Goal: Task Accomplishment & Management: Manage account settings

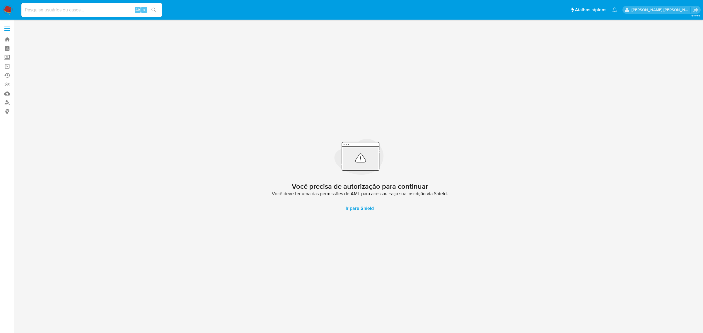
click at [10, 29] on span at bounding box center [7, 28] width 6 height 1
click at [0, 0] on input "checkbox" at bounding box center [0, 0] width 0 height 0
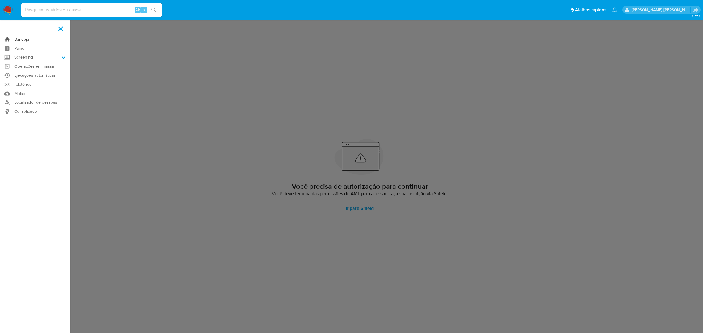
click at [21, 39] on link "Bandeja" at bounding box center [35, 39] width 70 height 9
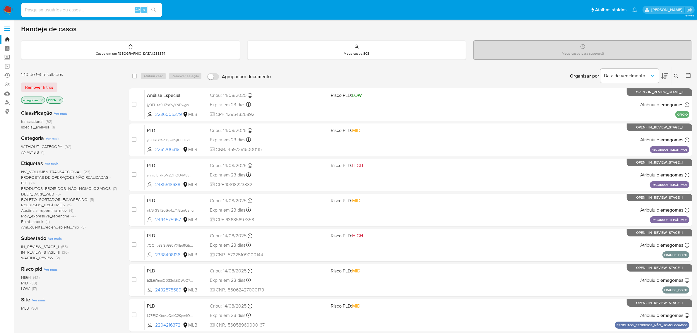
click at [55, 178] on span "PROPOSTAS DE OPERAÇOES NÃO REALIZADAS - PIX" at bounding box center [66, 180] width 90 height 11
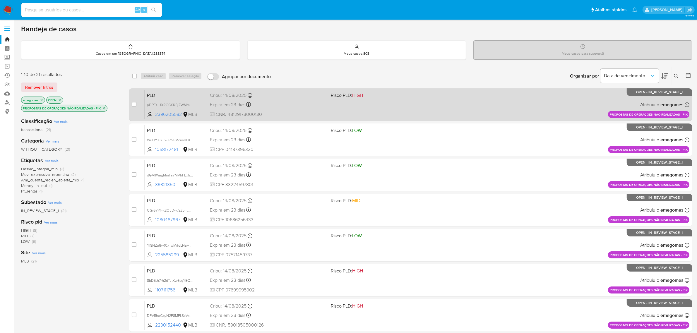
click at [299, 103] on div "Expira em 23 dias Expira em 28/09/2025 11:56:43" at bounding box center [268, 105] width 117 height 8
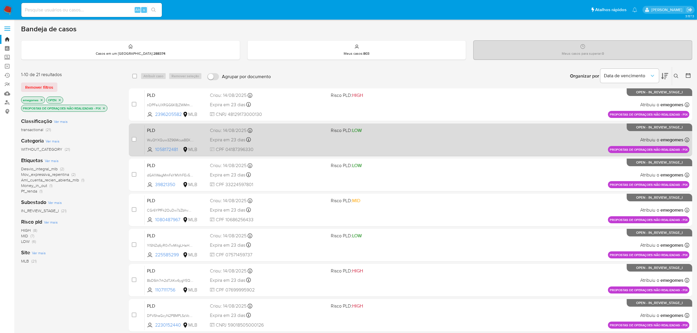
click at [281, 137] on div "Expira em 23 dias Expira em 28/09/2025 11:56:40" at bounding box center [268, 140] width 117 height 8
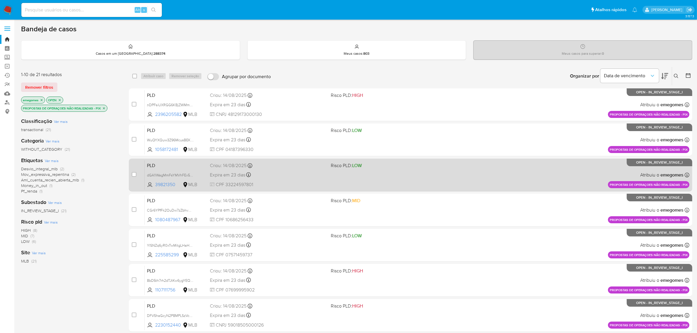
click at [292, 174] on div "Expira em 23 dias Expira em 28/09/2025 11:56:31" at bounding box center [268, 175] width 117 height 8
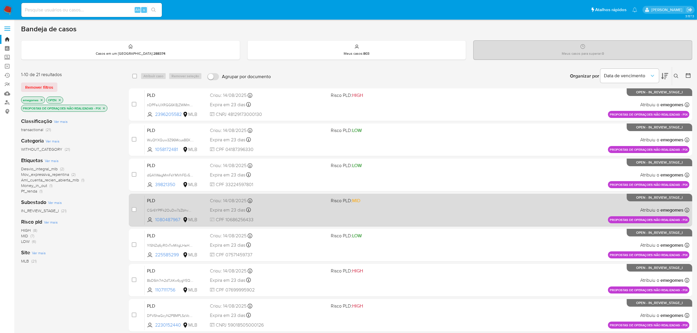
click at [295, 204] on div "PLD CGr6YPfFk2OuDw7zZbhvOh3r 1080487967 MLB Risco PLD: MID Criou: 14/08/2025 Cr…" at bounding box center [417, 210] width 545 height 30
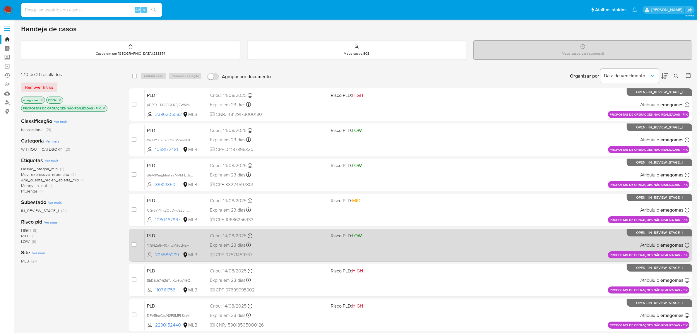
click at [280, 248] on div "Expira em 23 dias Expira em 28/09/2025 11:56:23" at bounding box center [268, 245] width 117 height 8
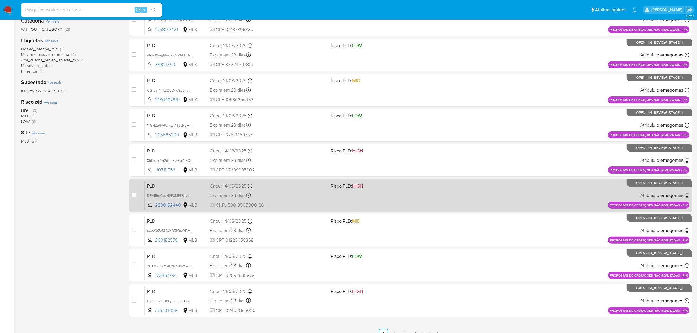
scroll to position [128, 0]
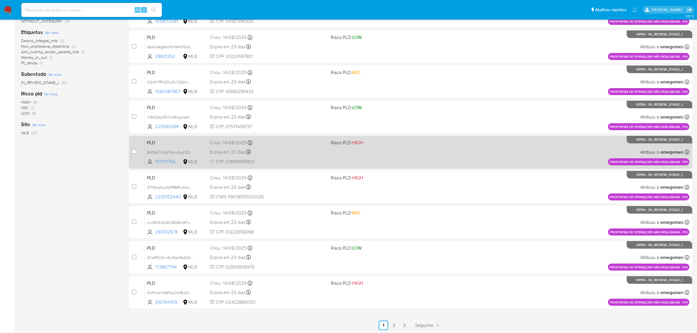
click at [286, 152] on div "Expira em 23 dias Expira em 28/09/2025 11:56:15" at bounding box center [268, 152] width 117 height 8
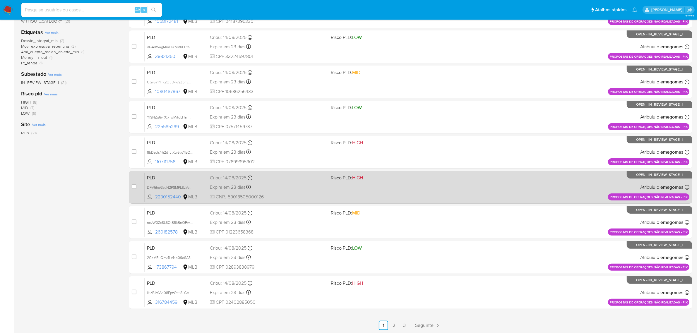
click at [312, 182] on div "PLD DFV5haGcyN2P8MPLSzVc8yLz 2230152440 MLB Risco PLD: HIGH Criou: 14/08/2025 C…" at bounding box center [417, 187] width 545 height 30
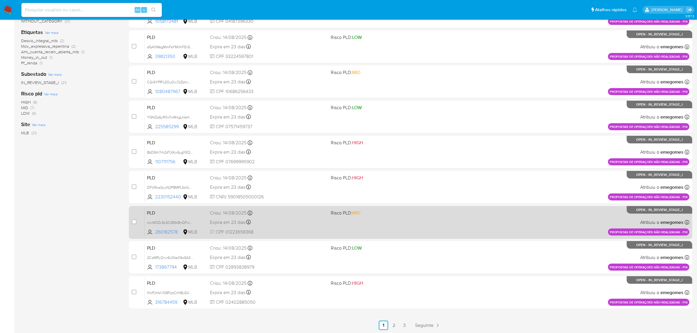
click at [313, 218] on div "Expira em 23 dias Expira em 28/09/2025 11:56:00" at bounding box center [268, 222] width 117 height 8
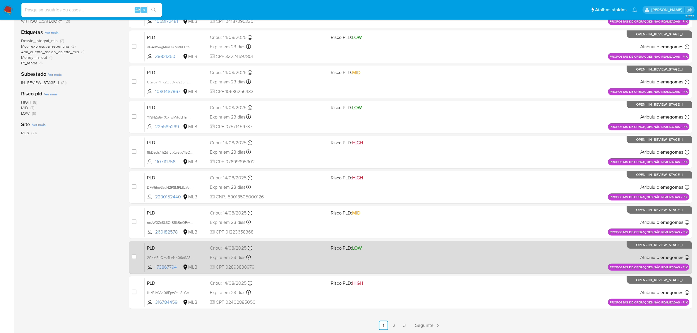
click at [281, 258] on div "Expira em 23 dias Expira em 28/09/2025 11:55:57" at bounding box center [268, 258] width 117 height 8
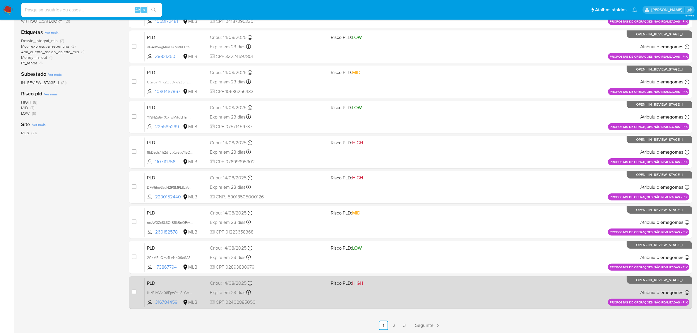
click at [304, 292] on div "Expira em 23 dias Expira em 28/09/2025 11:55:42" at bounding box center [268, 293] width 117 height 8
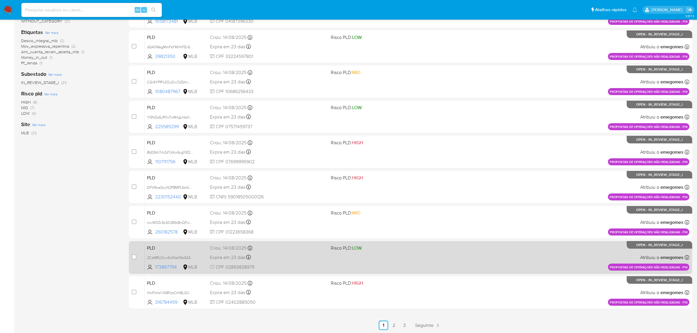
click at [307, 258] on div "Expira em 23 dias Expira em 28/09/2025 11:55:57" at bounding box center [268, 258] width 117 height 8
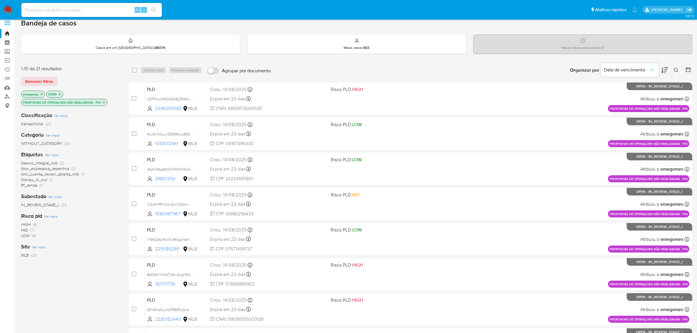
scroll to position [0, 0]
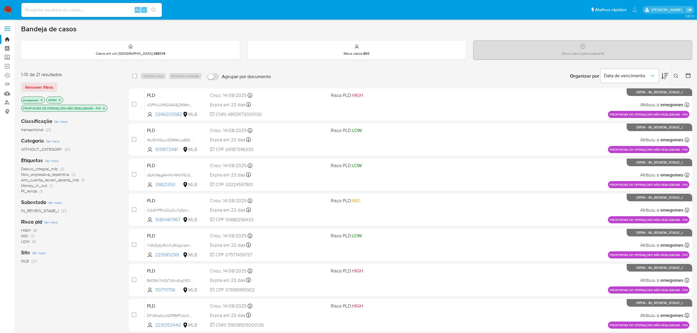
click at [103, 107] on icon "close-filter" at bounding box center [104, 109] width 4 height 4
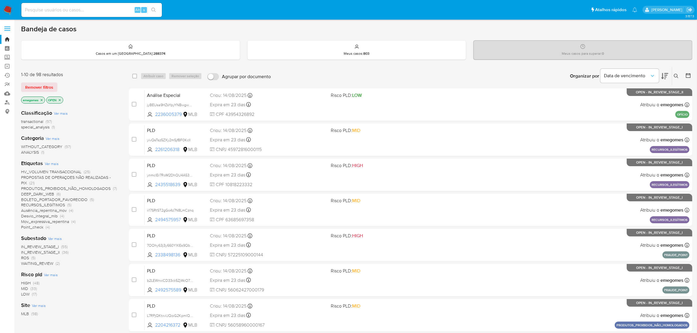
click at [40, 228] on span "Point_check" at bounding box center [32, 227] width 22 height 6
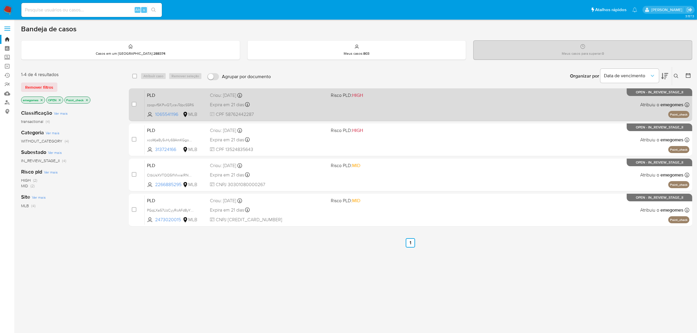
click at [309, 102] on div "Expira em 21 dias Expira em 26/09/2025 00:24:59" at bounding box center [268, 105] width 117 height 8
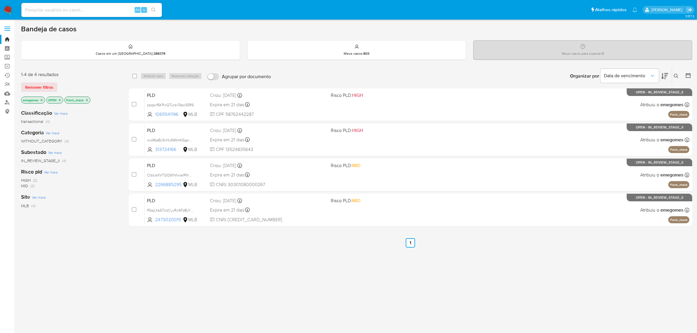
click at [89, 100] on icon "close-filter" at bounding box center [87, 100] width 4 height 4
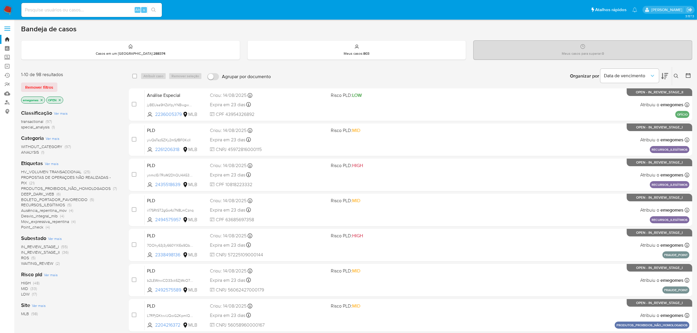
click at [98, 178] on span "PROPOSTAS DE OPERAÇOES NÃO REALIZADAS - PIX" at bounding box center [66, 180] width 90 height 11
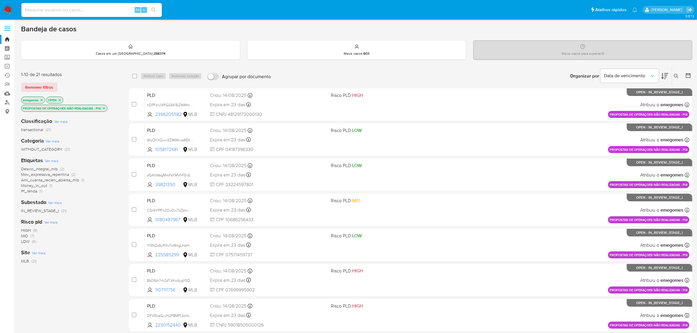
click at [103, 108] on icon "close-filter" at bounding box center [104, 109] width 4 height 4
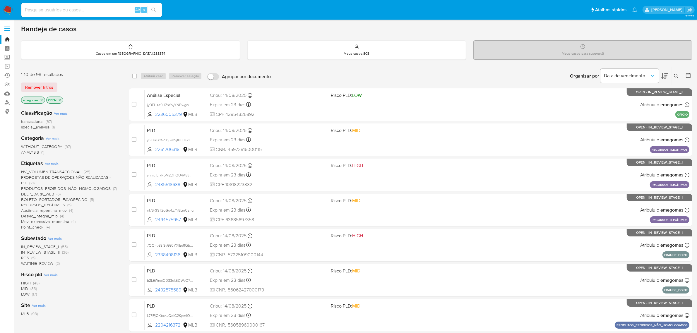
click at [45, 194] on span "DEEP_DARK_WEB" at bounding box center [37, 194] width 33 height 6
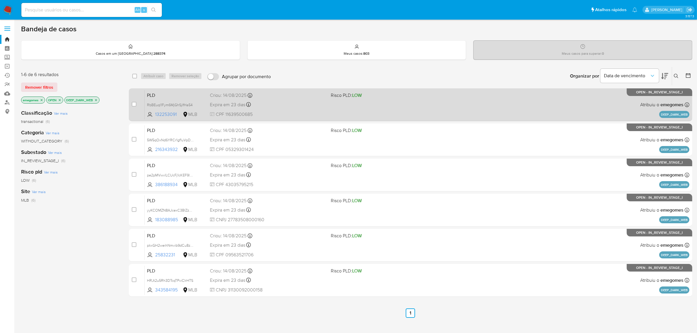
click at [295, 104] on div "Expira em 23 dias Expira em 28/09/2025 11:57:25" at bounding box center [268, 105] width 117 height 8
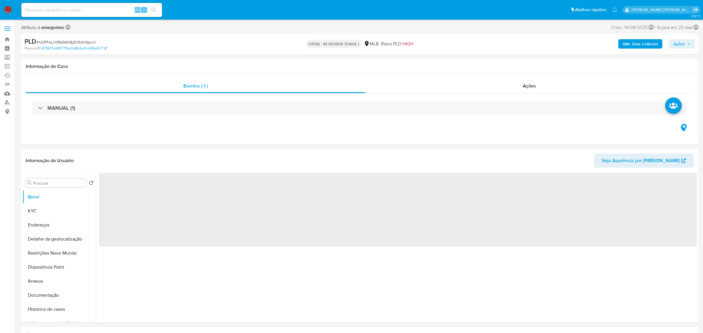
select select "10"
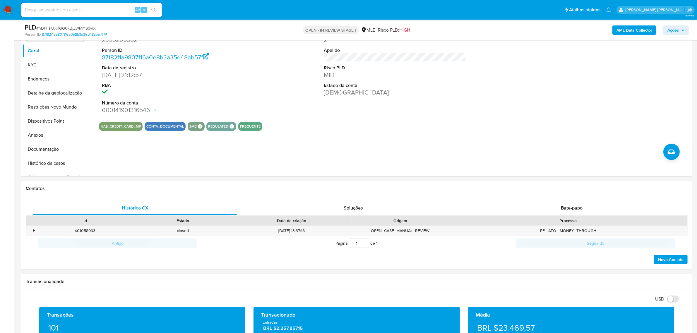
scroll to position [110, 0]
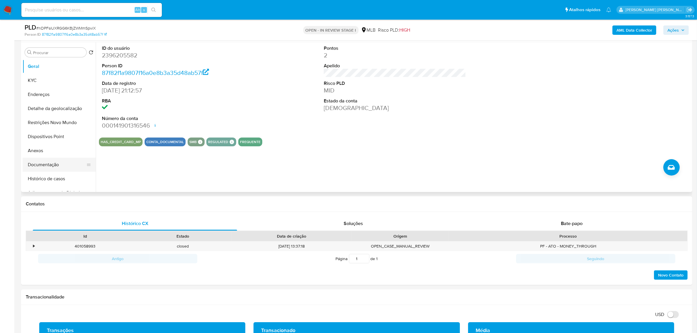
click at [56, 165] on button "Documentação" at bounding box center [57, 165] width 69 height 14
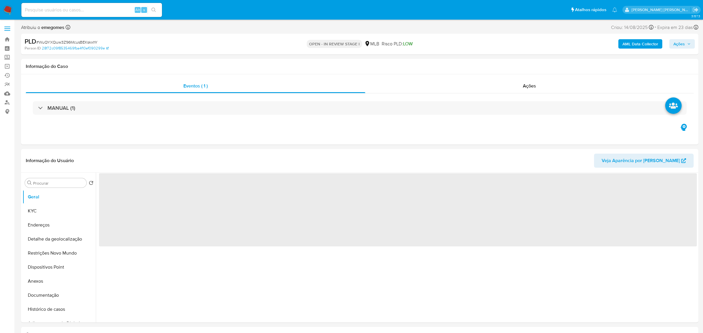
select select "10"
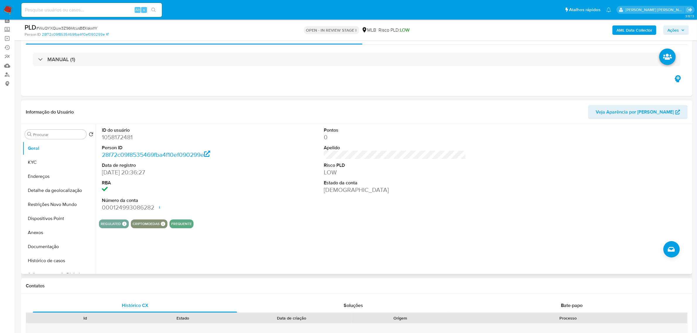
scroll to position [110, 0]
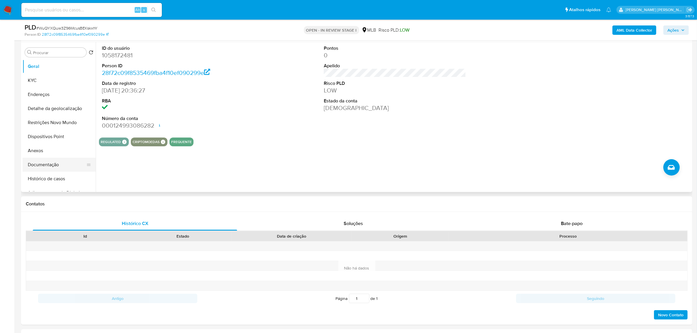
click at [49, 165] on button "Documentação" at bounding box center [57, 165] width 69 height 14
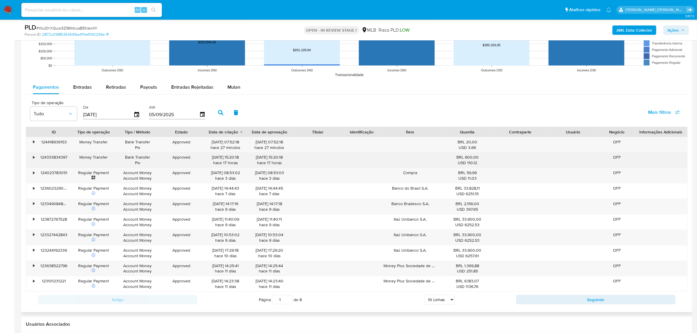
scroll to position [622, 0]
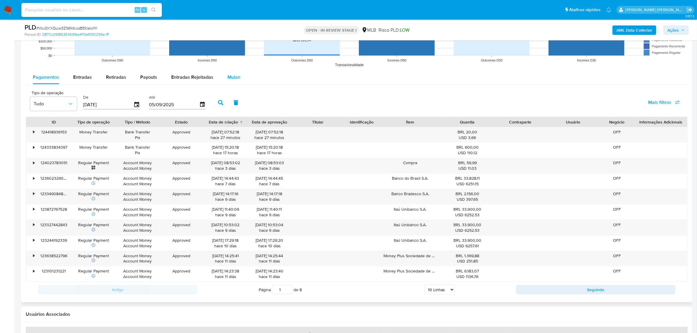
click at [232, 77] on span "Mulan" at bounding box center [234, 77] width 13 height 7
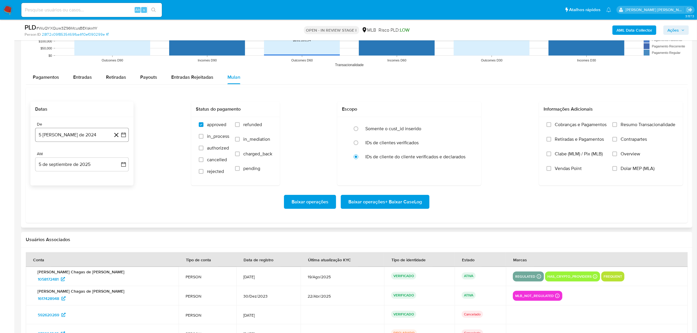
click at [125, 135] on icon "button" at bounding box center [124, 135] width 6 height 6
click at [119, 157] on icon "Mes siguiente" at bounding box center [118, 155] width 7 height 7
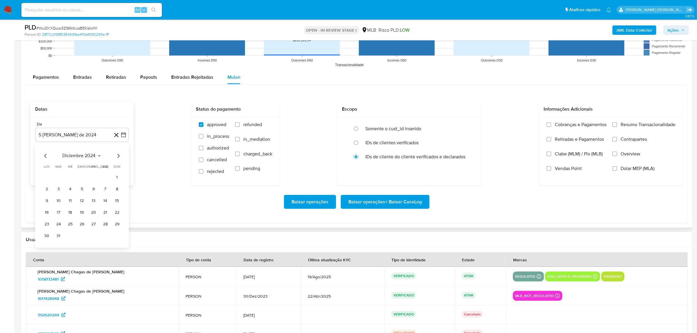
click at [119, 157] on icon "Mes siguiente" at bounding box center [118, 155] width 7 height 7
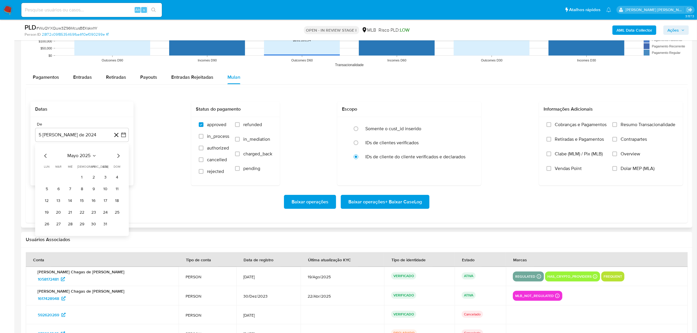
click at [119, 157] on icon "Mes siguiente" at bounding box center [118, 155] width 7 height 7
click at [58, 177] on button "1" at bounding box center [58, 177] width 9 height 9
click at [124, 165] on icon "button" at bounding box center [124, 165] width 6 height 6
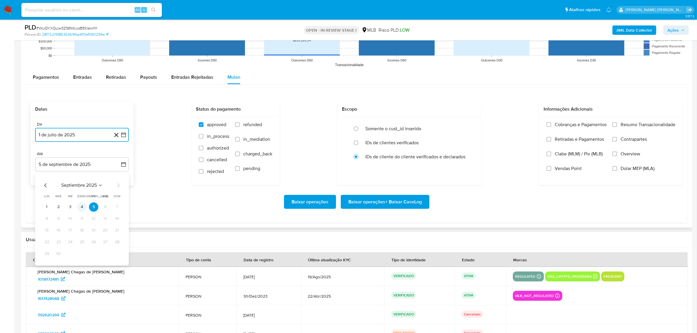
click at [81, 208] on button "4" at bounding box center [81, 206] width 9 height 9
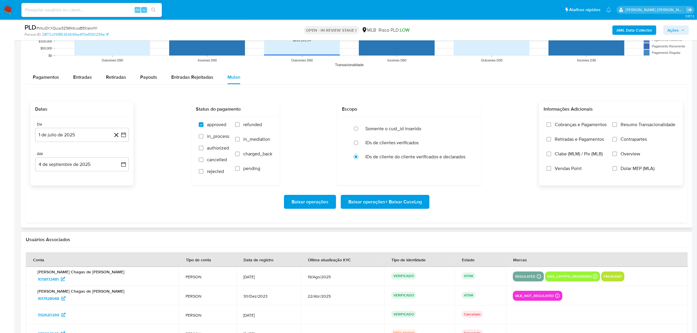
click at [632, 154] on span "Overview" at bounding box center [631, 154] width 20 height 6
click at [617, 154] on input "Overview" at bounding box center [615, 154] width 5 height 5
click at [635, 145] on label "Contrapartes" at bounding box center [644, 143] width 63 height 15
click at [617, 142] on input "Contrapartes" at bounding box center [615, 139] width 5 height 5
click at [636, 123] on span "Resumo Transacionalidade" at bounding box center [648, 125] width 55 height 6
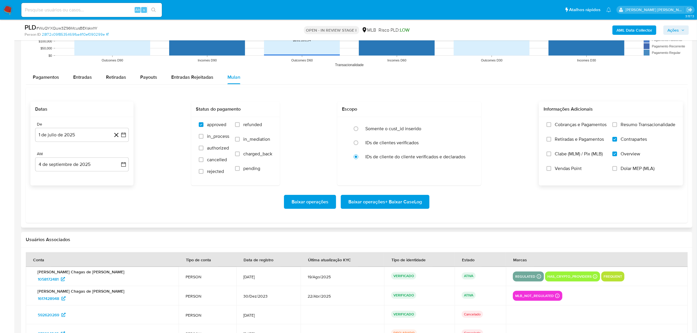
click at [617, 123] on input "Resumo Transacionalidade" at bounding box center [615, 124] width 5 height 5
click at [416, 201] on span "Baixar operações + Baixar CaseLog" at bounding box center [386, 202] width 74 height 13
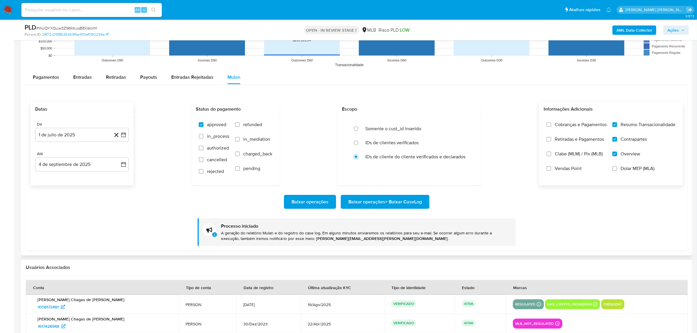
click at [175, 207] on div "Baixar operações Baixar operações + Baixar CaseLog" at bounding box center [356, 202] width 653 height 14
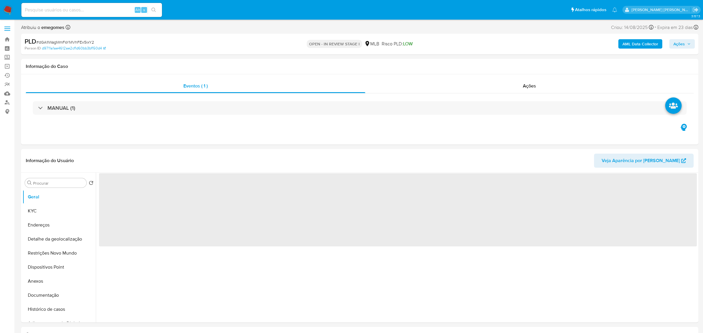
select select "10"
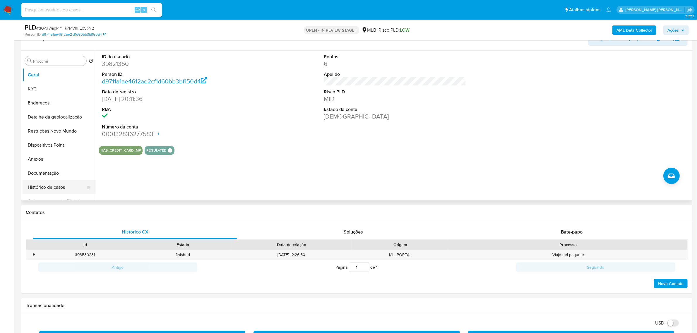
scroll to position [110, 0]
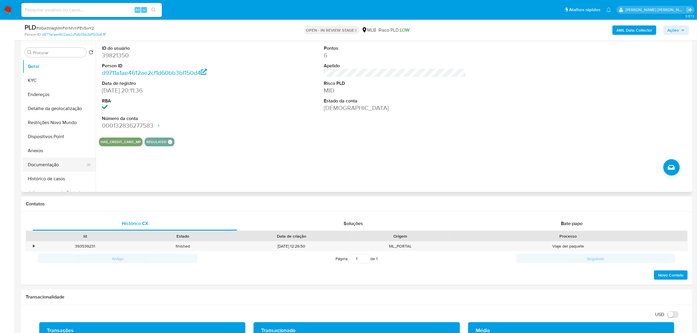
click at [50, 166] on button "Documentação" at bounding box center [57, 165] width 69 height 14
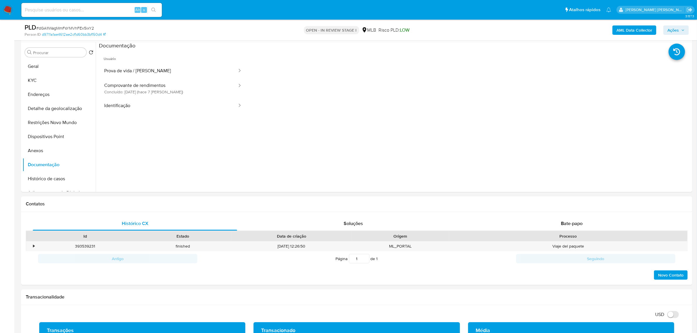
scroll to position [73, 0]
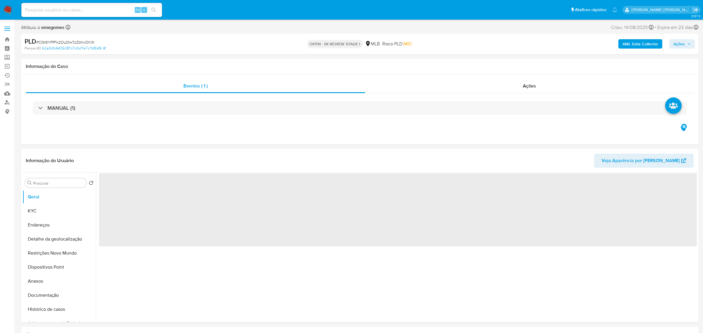
select select "10"
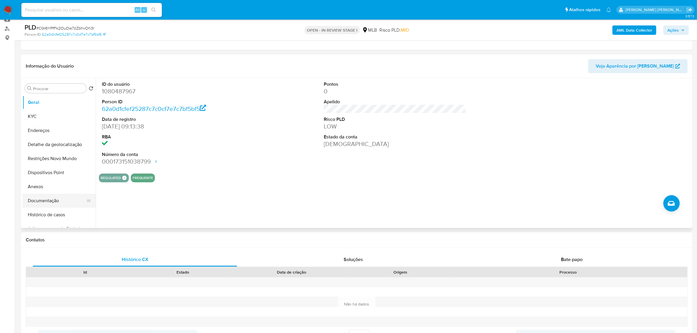
scroll to position [73, 0]
click at [44, 200] on button "Documentação" at bounding box center [57, 201] width 69 height 14
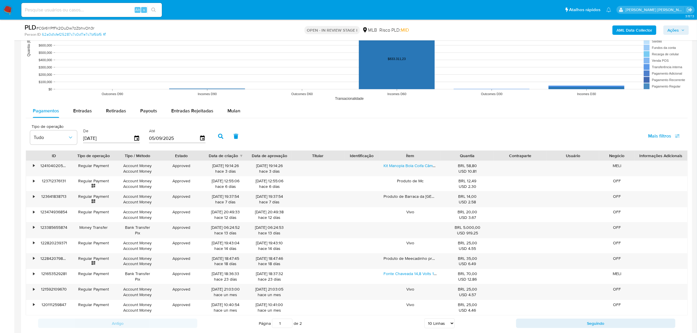
scroll to position [586, 0]
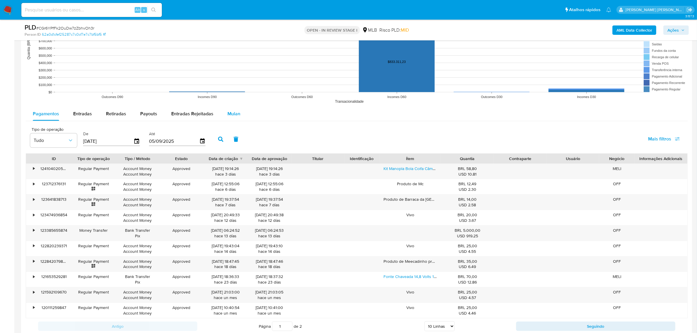
click at [232, 114] on span "Mulan" at bounding box center [234, 113] width 13 height 7
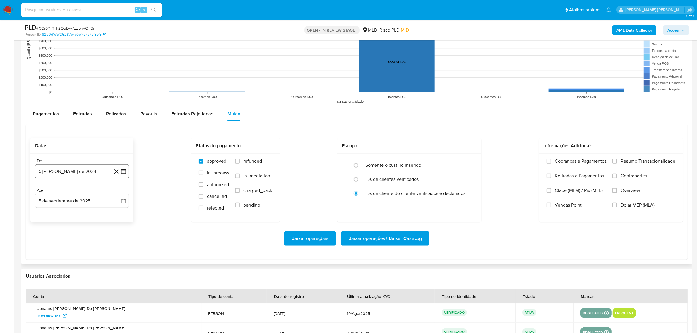
click at [123, 173] on icon "button" at bounding box center [124, 172] width 6 height 6
click at [119, 192] on icon "Mes siguiente" at bounding box center [118, 192] width 7 height 7
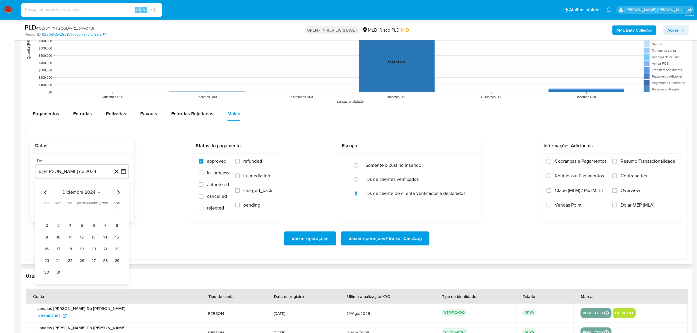
click at [119, 192] on icon "Mes siguiente" at bounding box center [118, 192] width 7 height 7
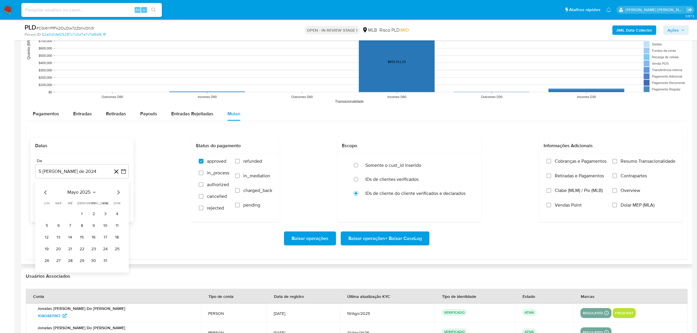
click at [119, 192] on icon "Mes siguiente" at bounding box center [118, 192] width 7 height 7
click at [58, 215] on button "1" at bounding box center [58, 213] width 9 height 9
click at [125, 205] on button "5 de septiembre de 2025" at bounding box center [82, 201] width 94 height 14
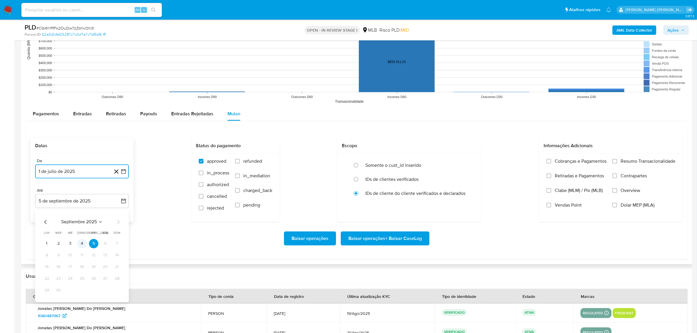
click at [83, 245] on button "4" at bounding box center [81, 243] width 9 height 9
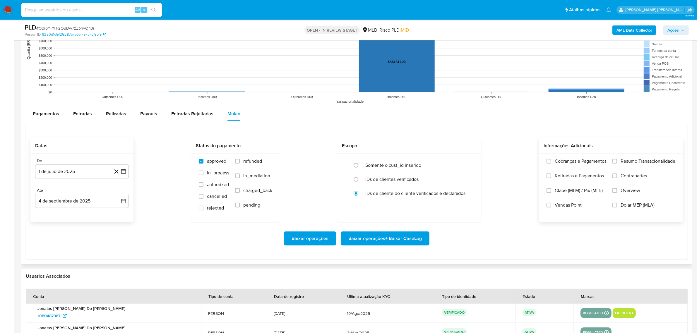
click at [641, 193] on label "Overview" at bounding box center [644, 195] width 63 height 15
click at [617, 193] on input "Overview" at bounding box center [615, 190] width 5 height 5
click at [641, 177] on span "Contrapartes" at bounding box center [634, 176] width 26 height 6
click at [617, 177] on input "Contrapartes" at bounding box center [615, 176] width 5 height 5
click at [644, 160] on span "Resumo Transacionalidade" at bounding box center [648, 161] width 55 height 6
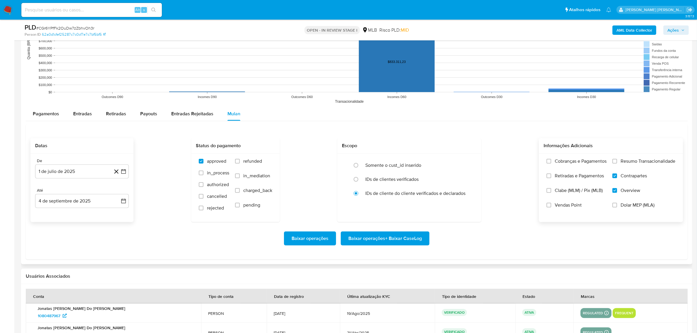
click at [617, 160] on input "Resumo Transacionalidade" at bounding box center [615, 161] width 5 height 5
click at [404, 237] on span "Baixar operações + Baixar CaseLog" at bounding box center [386, 238] width 74 height 13
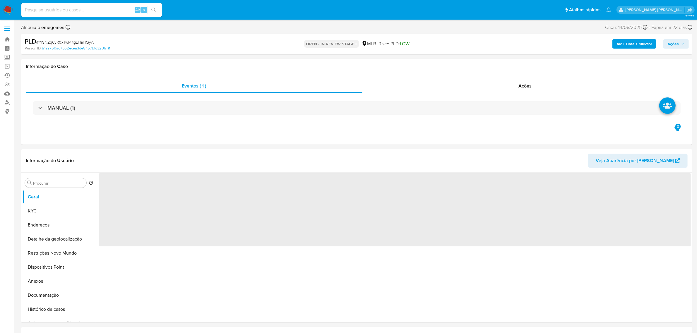
select select "10"
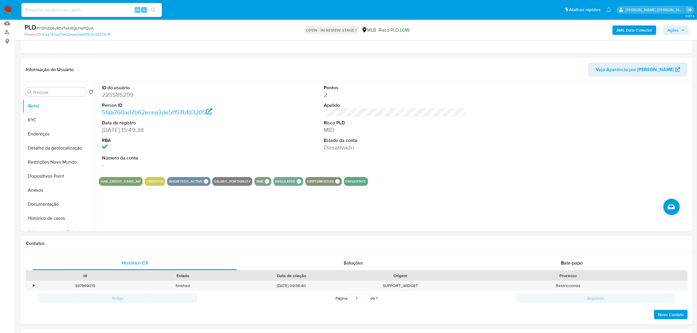
scroll to position [73, 0]
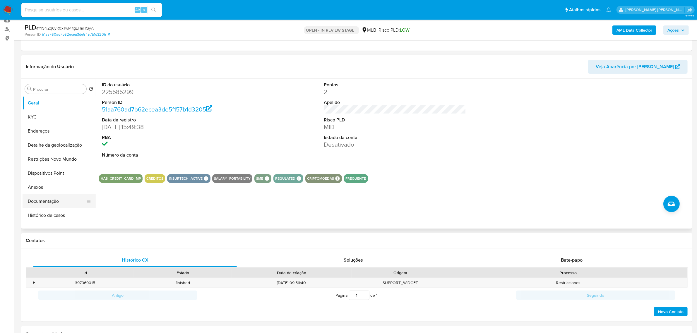
click at [43, 202] on button "Documentação" at bounding box center [57, 201] width 69 height 14
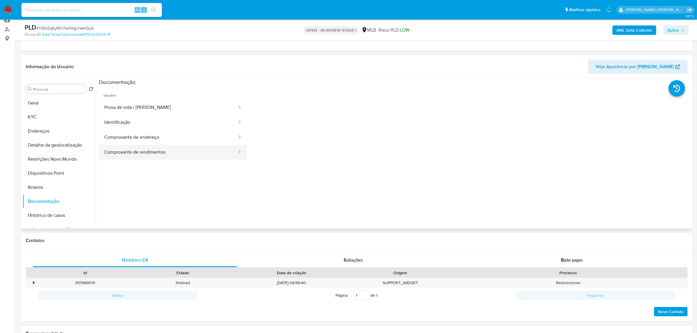
click at [160, 153] on button "Comprovante de rendimentos" at bounding box center [168, 152] width 139 height 15
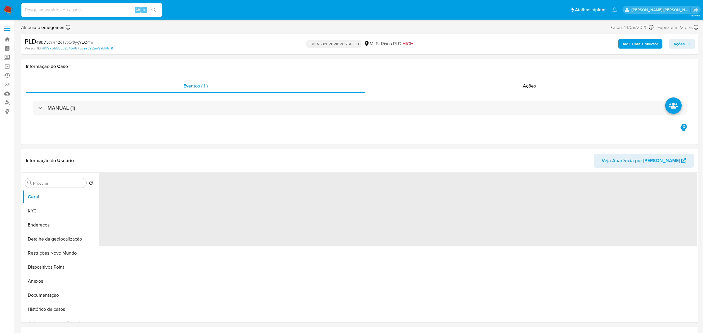
select select "10"
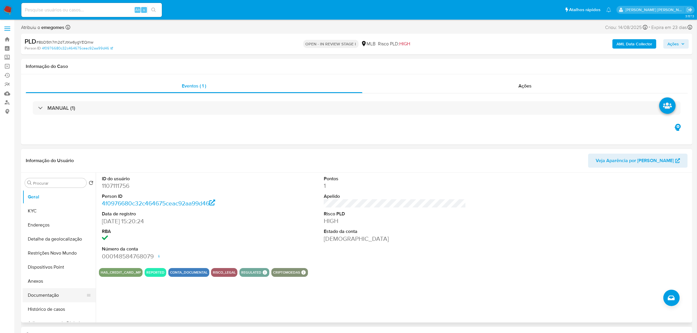
click at [52, 296] on button "Documentação" at bounding box center [57, 295] width 69 height 14
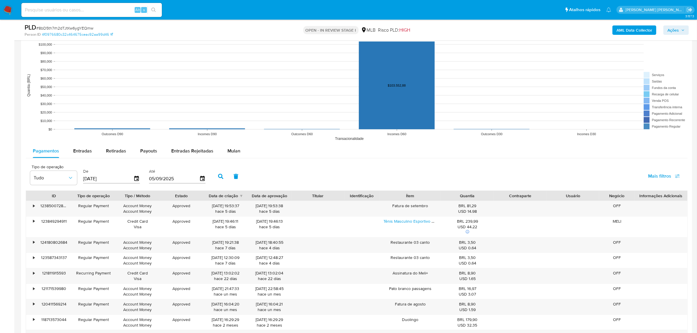
scroll to position [513, 0]
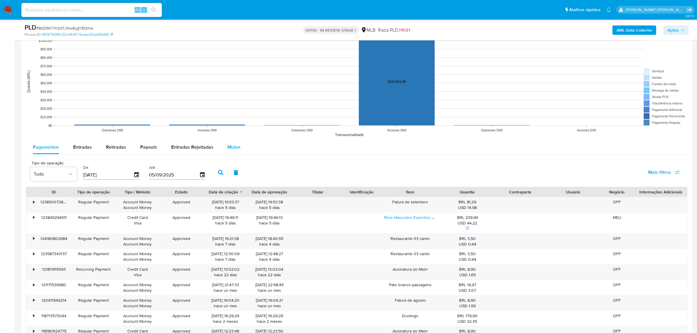
click at [233, 147] on span "Mulan" at bounding box center [234, 147] width 13 height 7
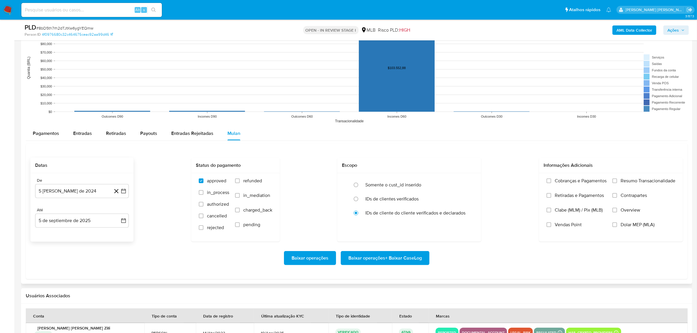
scroll to position [549, 0]
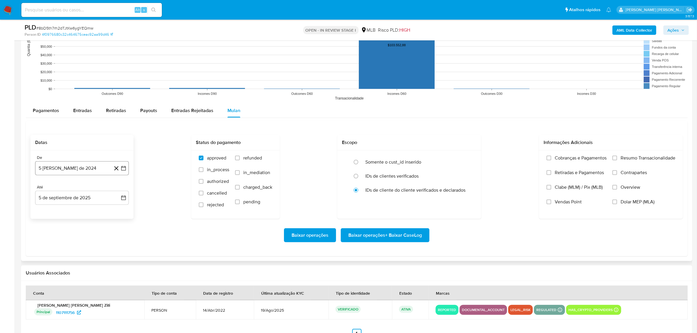
click at [125, 166] on icon "button" at bounding box center [124, 168] width 6 height 6
click at [118, 192] on icon "Mes siguiente" at bounding box center [118, 189] width 7 height 7
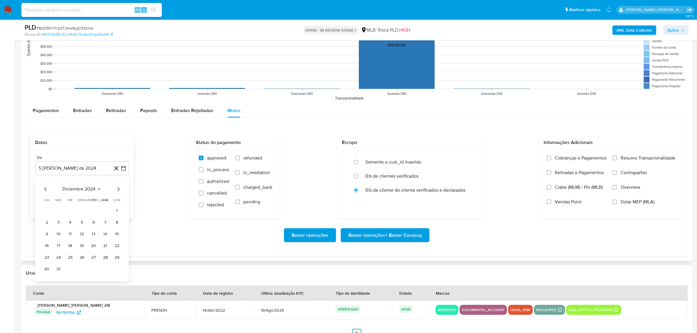
click at [118, 192] on icon "Mes siguiente" at bounding box center [118, 189] width 7 height 7
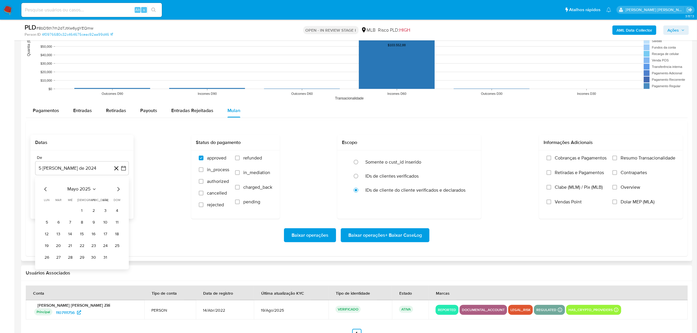
click at [118, 192] on icon "Mes siguiente" at bounding box center [118, 189] width 7 height 7
click at [60, 212] on button "1" at bounding box center [58, 210] width 9 height 9
click at [127, 199] on button "5 de septiembre de 2025" at bounding box center [82, 198] width 94 height 14
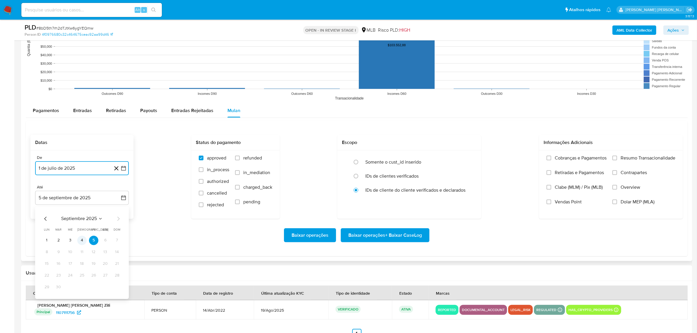
click at [83, 242] on button "4" at bounding box center [81, 240] width 9 height 9
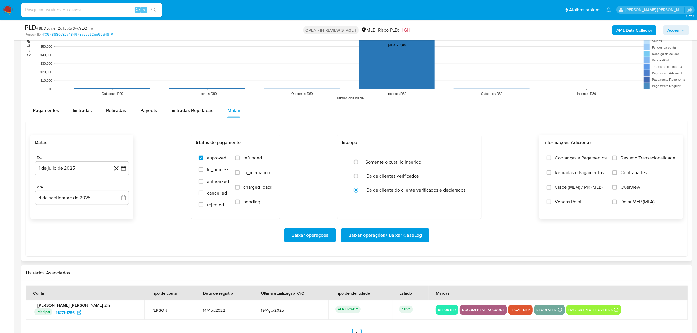
click at [636, 187] on span "Overview" at bounding box center [631, 188] width 20 height 6
click at [617, 187] on input "Overview" at bounding box center [615, 187] width 5 height 5
click at [636, 173] on span "Contrapartes" at bounding box center [634, 173] width 26 height 6
click at [617, 173] on input "Contrapartes" at bounding box center [615, 172] width 5 height 5
click at [637, 160] on span "Resumo Transacionalidade" at bounding box center [648, 158] width 55 height 6
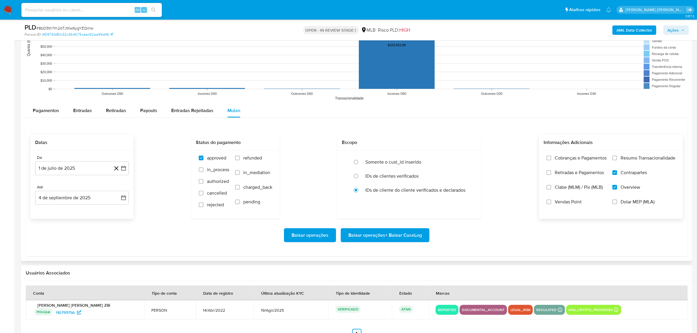
click at [617, 160] on input "Resumo Transacionalidade" at bounding box center [615, 158] width 5 height 5
click at [416, 240] on span "Baixar operações + Baixar CaseLog" at bounding box center [386, 235] width 74 height 13
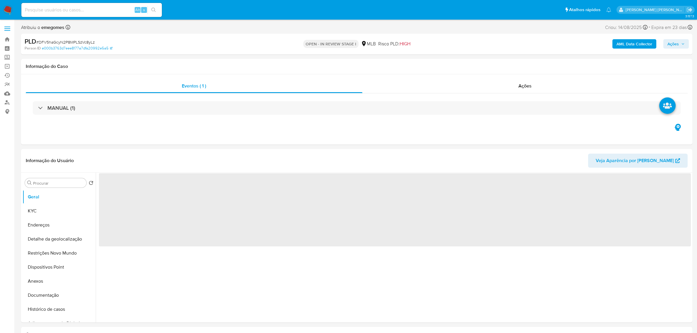
select select "10"
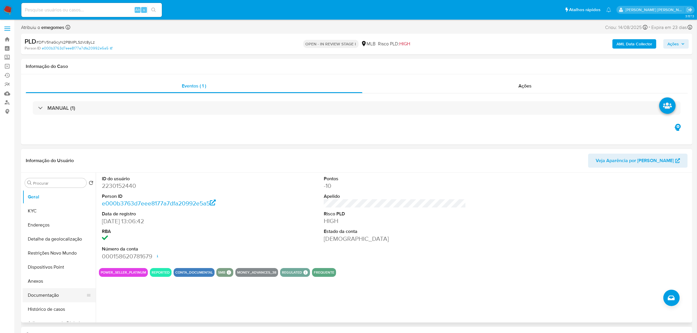
click at [43, 298] on button "Documentação" at bounding box center [57, 295] width 69 height 14
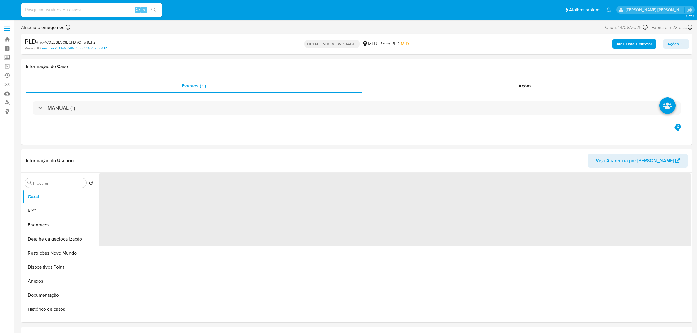
select select "10"
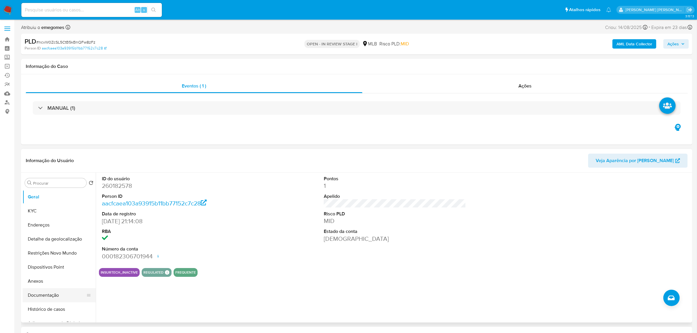
click at [56, 295] on button "Documentação" at bounding box center [57, 295] width 69 height 14
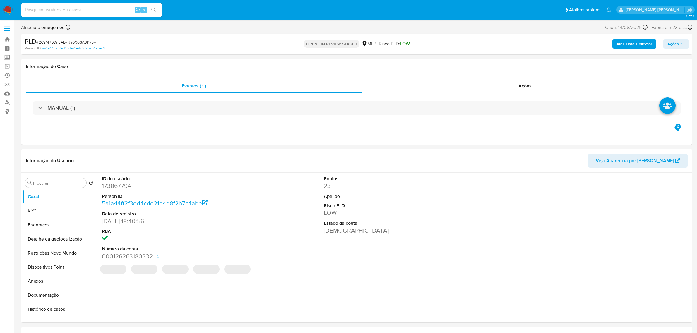
select select "10"
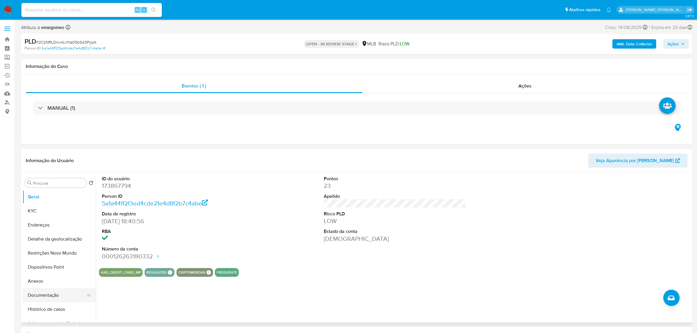
click at [46, 293] on button "Documentação" at bounding box center [57, 295] width 69 height 14
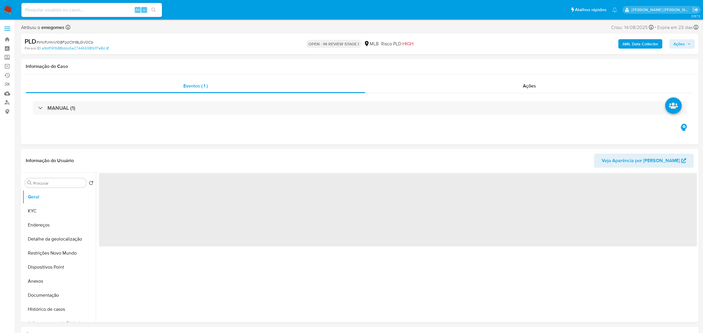
select select "10"
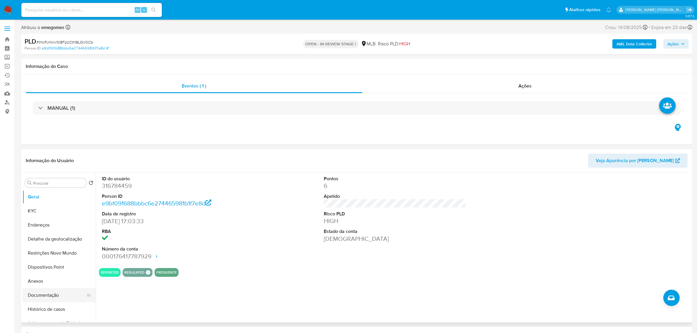
click at [43, 295] on button "Documentação" at bounding box center [57, 295] width 69 height 14
select select "10"
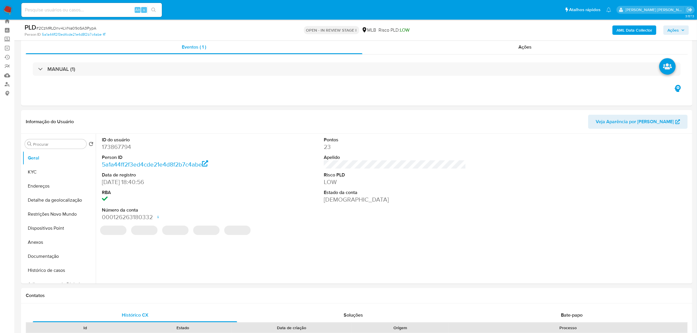
scroll to position [73, 0]
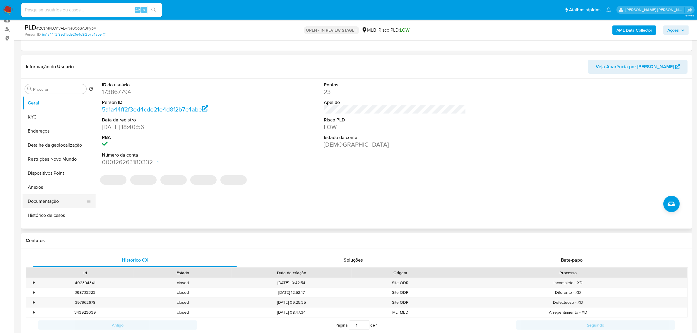
click at [45, 203] on button "Documentação" at bounding box center [57, 201] width 69 height 14
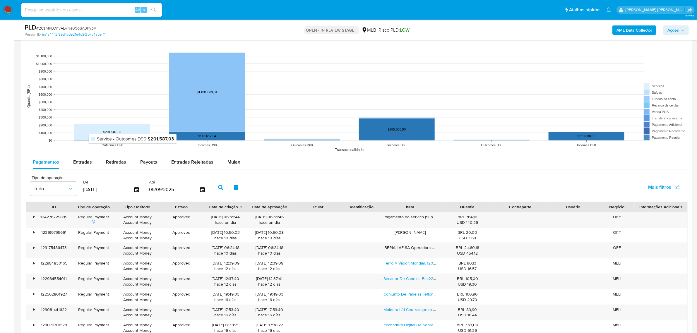
scroll to position [549, 0]
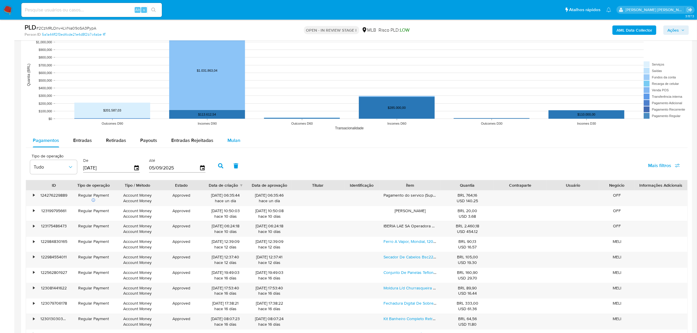
click at [236, 138] on span "Mulan" at bounding box center [234, 140] width 13 height 7
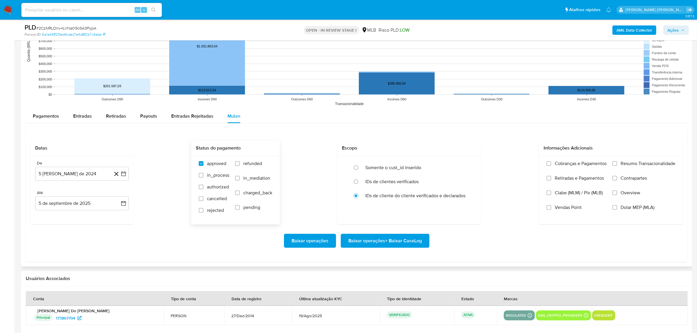
scroll to position [586, 0]
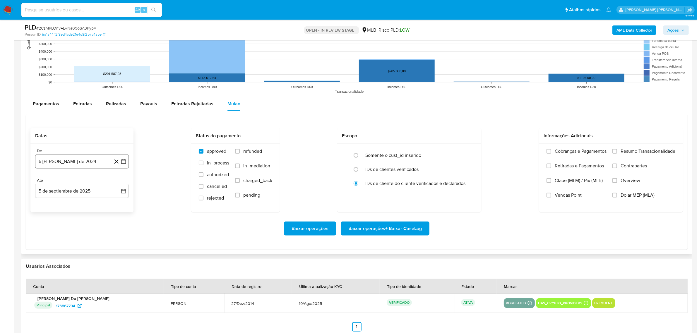
click at [127, 163] on button "5 [PERSON_NAME] de 2024" at bounding box center [82, 162] width 94 height 14
click at [42, 181] on icon "Mes anterior" at bounding box center [45, 182] width 7 height 7
click at [117, 183] on icon "Mes siguiente" at bounding box center [118, 182] width 7 height 7
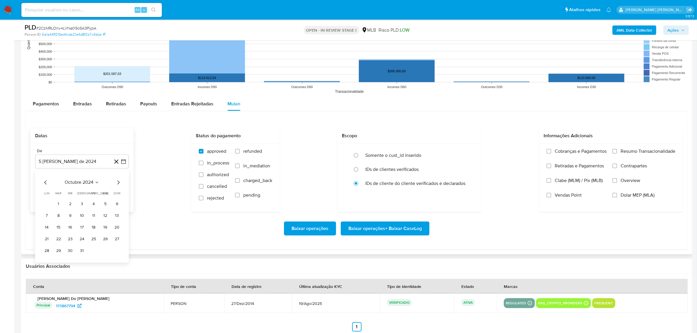
click at [117, 183] on icon "Mes siguiente" at bounding box center [118, 182] width 7 height 7
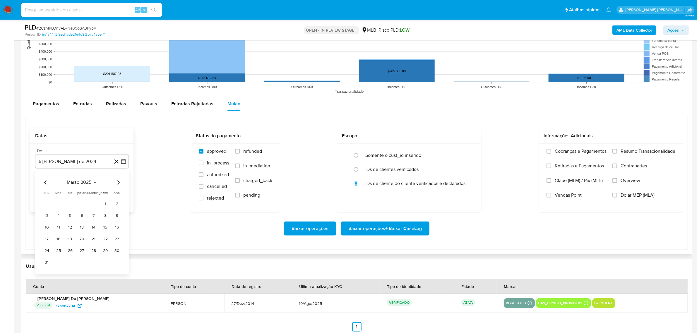
click at [117, 183] on icon "Mes siguiente" at bounding box center [118, 182] width 7 height 7
click at [59, 204] on button "1" at bounding box center [58, 204] width 9 height 9
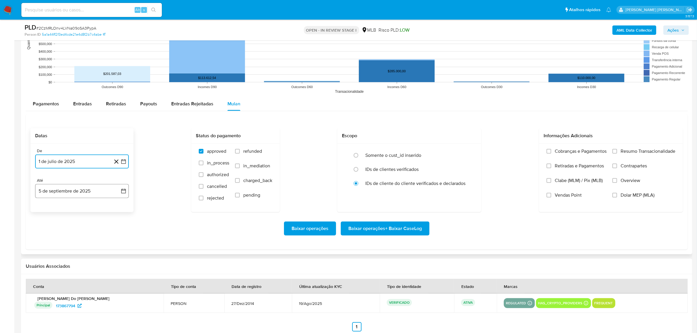
click at [128, 193] on button "5 de septiembre de 2025" at bounding box center [82, 191] width 94 height 14
click at [81, 236] on button "4" at bounding box center [81, 233] width 9 height 9
click at [635, 186] on label "Overview" at bounding box center [644, 185] width 63 height 15
click at [617, 183] on input "Overview" at bounding box center [615, 180] width 5 height 5
click at [640, 167] on span "Contrapartes" at bounding box center [634, 166] width 26 height 6
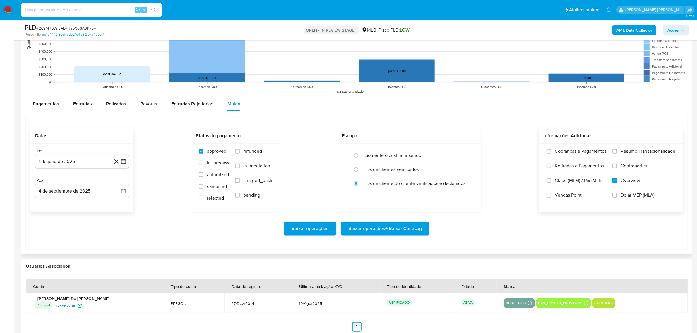
click at [617, 167] on input "Contrapartes" at bounding box center [615, 166] width 5 height 5
click at [638, 154] on span "Resumo Transacionalidade" at bounding box center [648, 151] width 55 height 6
click at [617, 154] on input "Resumo Transacionalidade" at bounding box center [615, 151] width 5 height 5
click at [397, 227] on span "Baixar operações + Baixar CaseLog" at bounding box center [386, 228] width 74 height 13
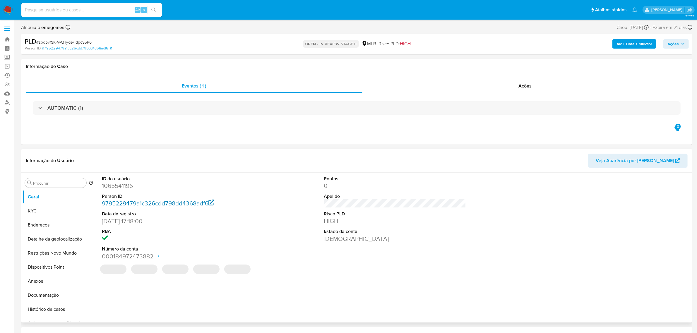
select select "10"
click at [56, 212] on button "KYC" at bounding box center [57, 211] width 69 height 14
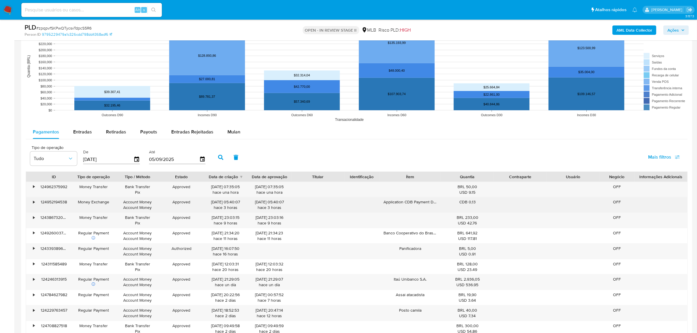
scroll to position [622, 0]
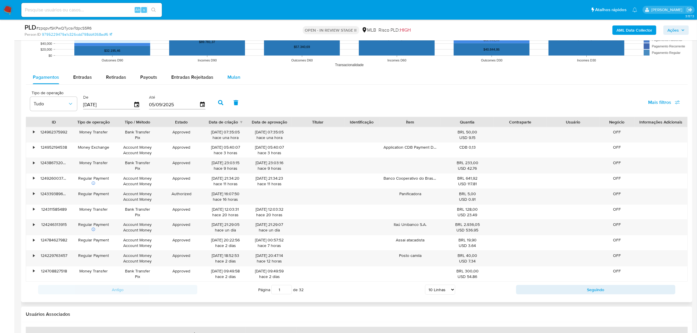
click at [232, 82] on div "Mulan" at bounding box center [234, 77] width 13 height 14
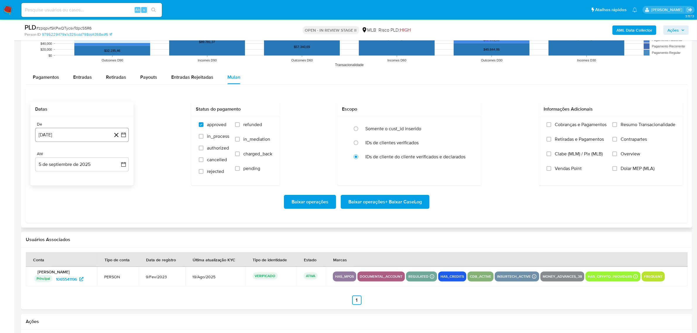
click at [124, 134] on icon "button" at bounding box center [123, 135] width 5 height 5
click at [117, 158] on icon "Mes siguiente" at bounding box center [118, 155] width 7 height 7
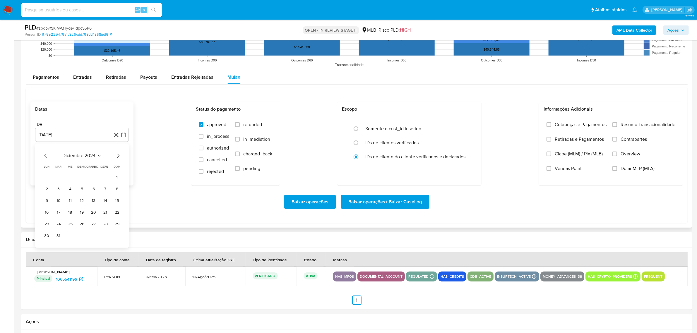
click at [117, 158] on icon "Mes siguiente" at bounding box center [118, 155] width 7 height 7
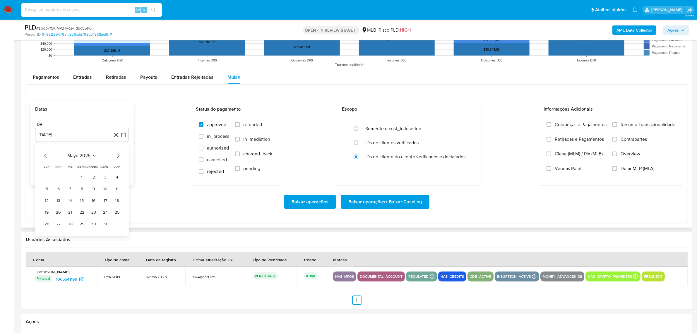
click at [117, 158] on icon "Mes siguiente" at bounding box center [118, 155] width 7 height 7
click at [59, 180] on button "1" at bounding box center [58, 177] width 9 height 9
click at [122, 168] on icon "button" at bounding box center [124, 165] width 6 height 6
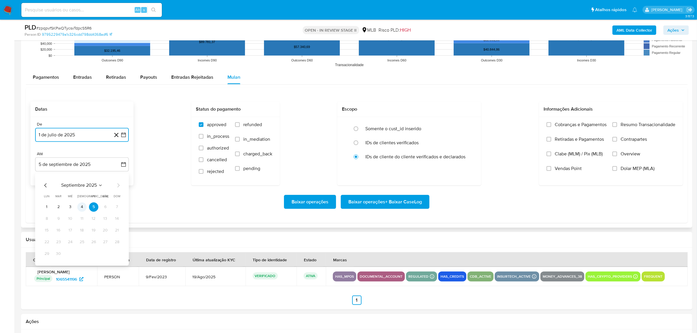
click at [79, 206] on button "4" at bounding box center [81, 206] width 9 height 9
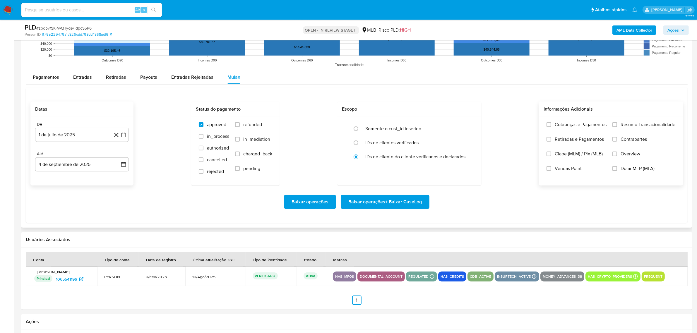
click at [641, 153] on label "Overview" at bounding box center [644, 158] width 63 height 15
click at [617, 153] on input "Overview" at bounding box center [615, 154] width 5 height 5
click at [639, 145] on label "Contrapartes" at bounding box center [644, 143] width 63 height 15
click at [617, 142] on input "Contrapartes" at bounding box center [615, 139] width 5 height 5
click at [636, 127] on span "Resumo Transacionalidade" at bounding box center [648, 125] width 55 height 6
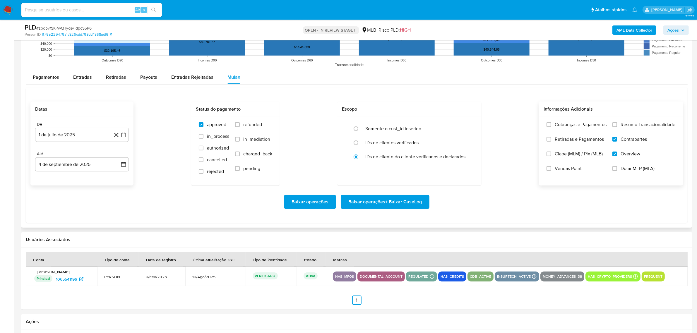
click at [617, 127] on input "Resumo Transacionalidade" at bounding box center [615, 124] width 5 height 5
click at [386, 200] on span "Baixar operações + Baixar CaseLog" at bounding box center [386, 202] width 74 height 13
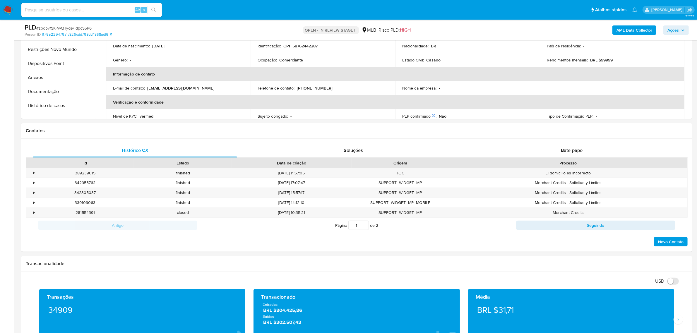
scroll to position [37, 0]
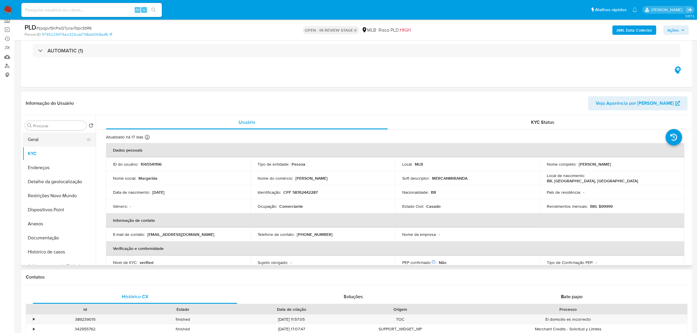
click at [47, 142] on button "Geral" at bounding box center [57, 140] width 69 height 14
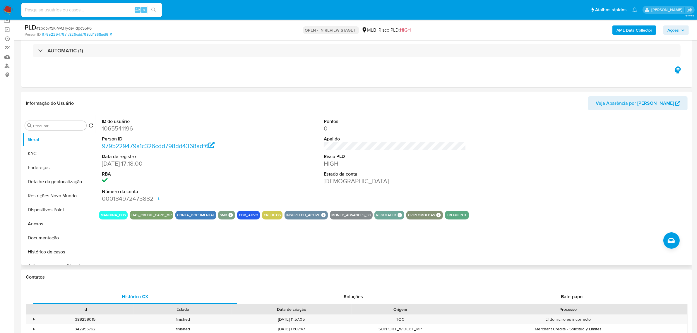
click at [294, 140] on div "ID do usuário 1065541196 Person ID 9795229479a1c326cdd798dd4368adf6 Data de reg…" at bounding box center [395, 160] width 592 height 91
click at [226, 161] on dd "09/02/2023 17:18:00" at bounding box center [173, 164] width 142 height 8
click at [42, 153] on button "KYC" at bounding box center [57, 154] width 69 height 14
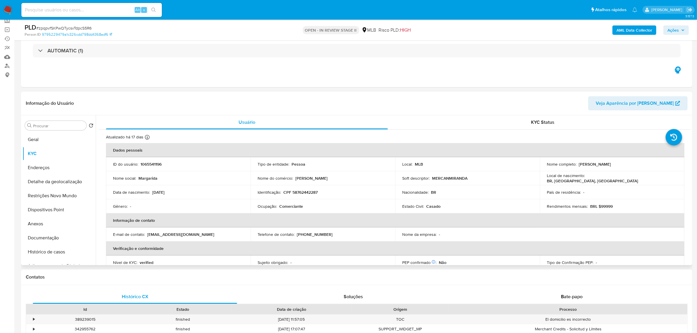
click at [200, 95] on div "Informação do Usuário Veja Aparência por Pessoa" at bounding box center [357, 104] width 672 height 24
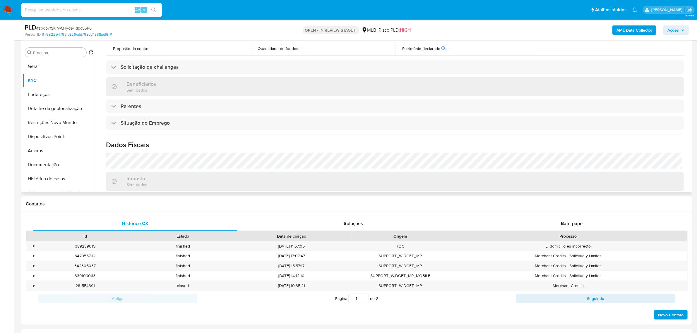
scroll to position [244, 0]
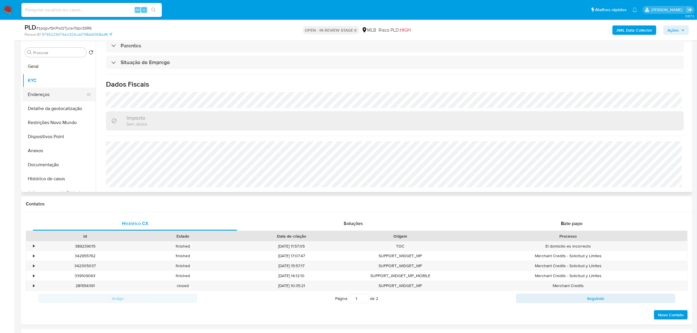
click at [49, 98] on button "Endereços" at bounding box center [57, 95] width 69 height 14
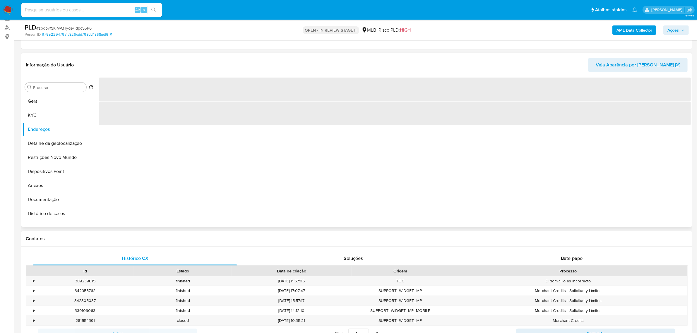
scroll to position [73, 0]
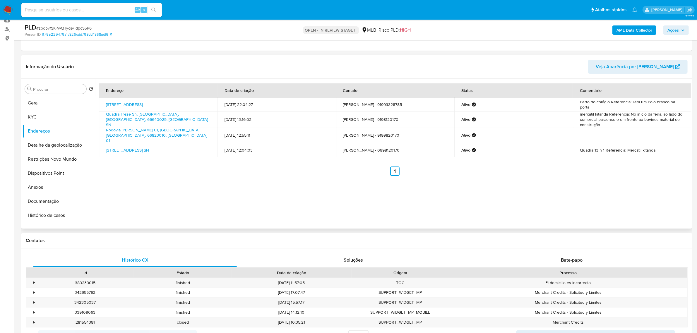
click at [219, 199] on div "Endereço Data de criação Contato Status Comentário Alameda Vinte E Cinco 47, Be…" at bounding box center [393, 154] width 595 height 150
click at [48, 145] on button "Detalhe da geolocalização" at bounding box center [57, 145] width 69 height 14
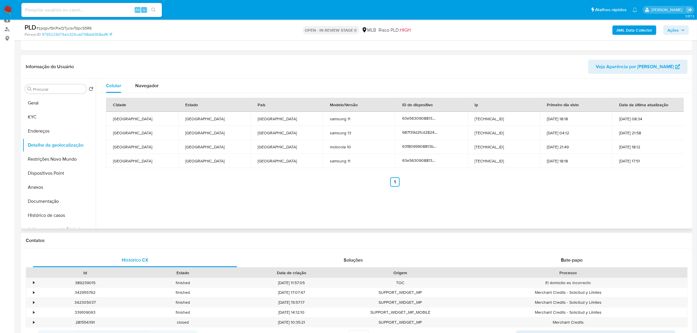
click at [224, 63] on header "Informação do Usuário Veja Aparência por Pessoa" at bounding box center [357, 67] width 662 height 14
click at [46, 160] on button "Restrições Novo Mundo" at bounding box center [57, 159] width 69 height 14
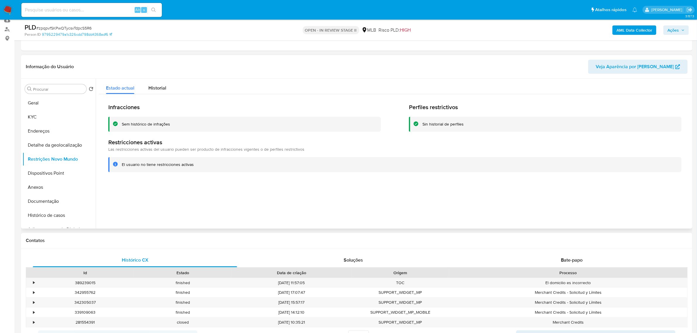
click at [192, 59] on div "Informação do Usuário Veja Aparência por Pessoa" at bounding box center [357, 67] width 672 height 24
click at [31, 176] on button "Dispositivos Point" at bounding box center [57, 173] width 69 height 14
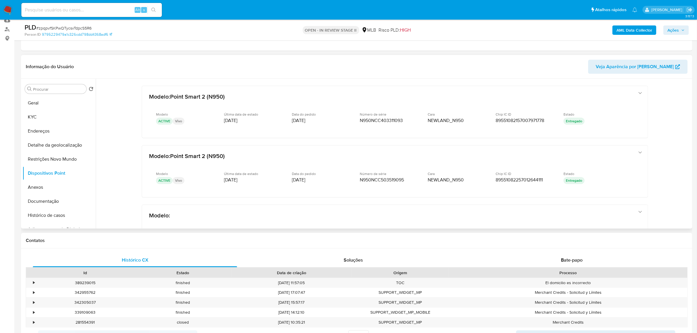
click at [201, 60] on header "Informação do Usuário Veja Aparência por Pessoa" at bounding box center [357, 67] width 662 height 14
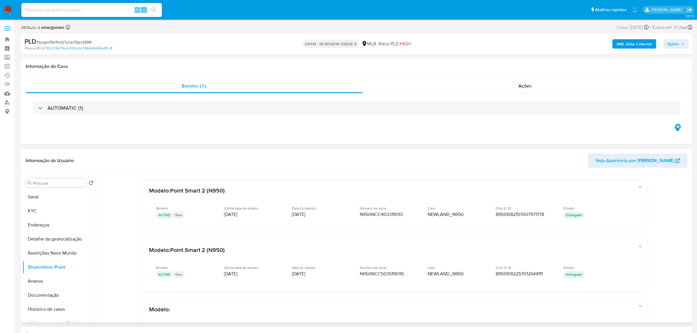
scroll to position [37, 0]
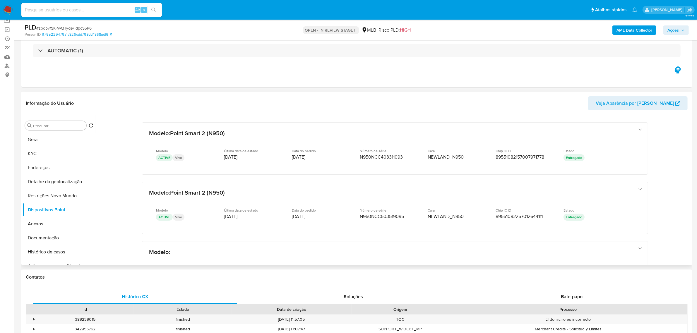
click at [247, 109] on header "Informação do Usuário Veja Aparência por Pessoa" at bounding box center [357, 103] width 662 height 14
click at [38, 238] on button "Documentação" at bounding box center [57, 238] width 69 height 14
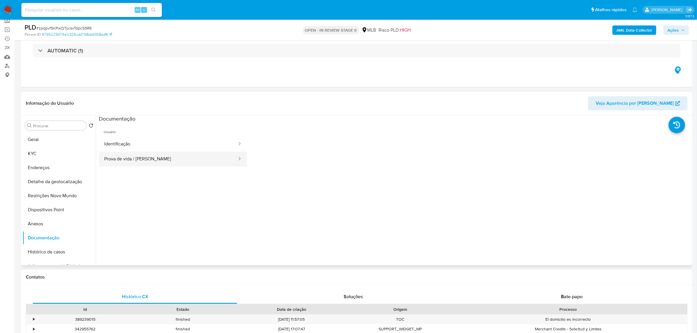
click at [140, 160] on button "Prova de vida / Selfie" at bounding box center [168, 159] width 139 height 15
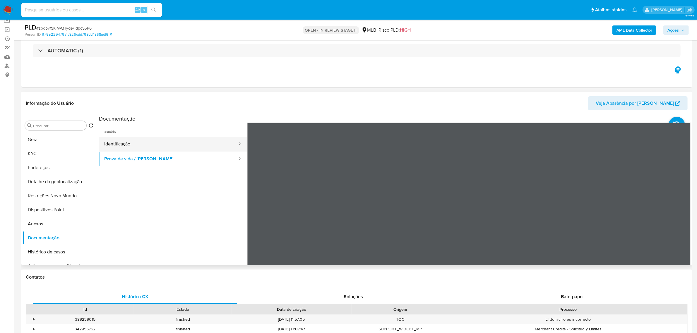
click at [140, 145] on button "Identificação" at bounding box center [168, 144] width 139 height 15
click at [119, 157] on button "Prova de vida / Selfie" at bounding box center [168, 159] width 139 height 15
click at [44, 221] on button "Anexos" at bounding box center [57, 224] width 69 height 14
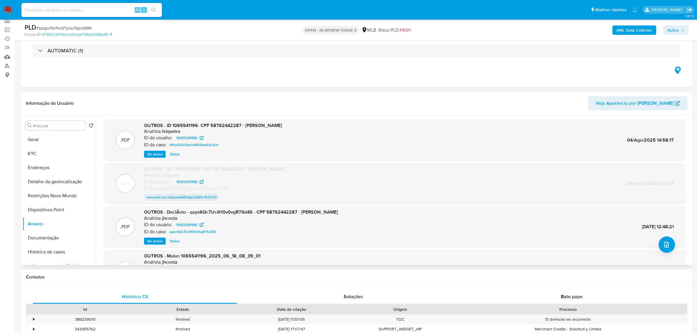
scroll to position [0, 0]
click at [47, 255] on button "Histórico de casos" at bounding box center [57, 252] width 69 height 14
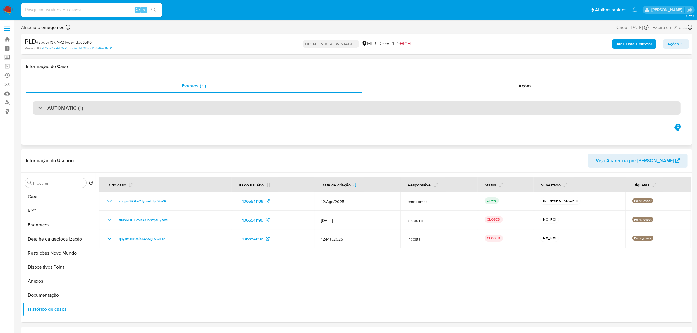
click at [102, 112] on div "AUTOMATIC (1)" at bounding box center [357, 107] width 648 height 13
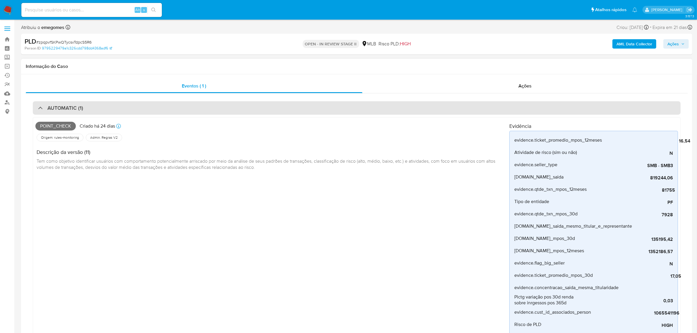
click at [102, 112] on div "AUTOMATIC (1)" at bounding box center [357, 107] width 648 height 13
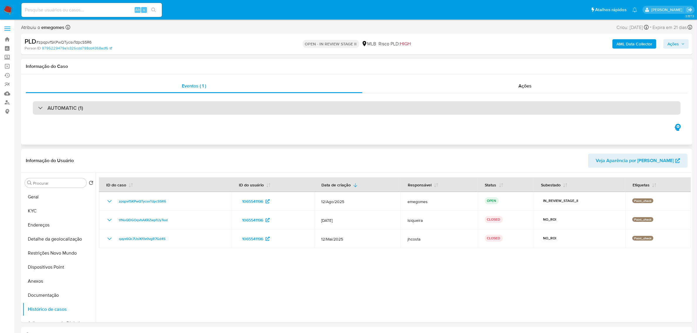
click at [66, 109] on h3 "AUTOMATIC (1)" at bounding box center [65, 108] width 36 height 6
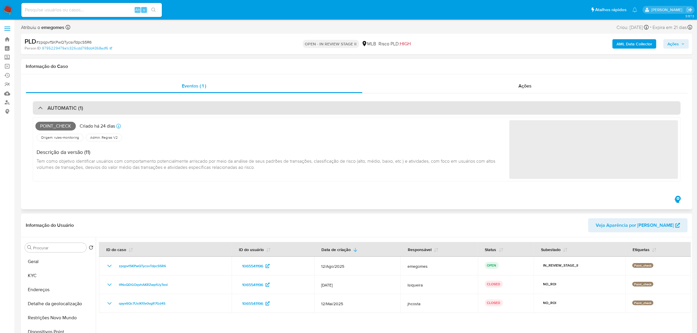
click at [84, 103] on div "AUTOMATIC (1)" at bounding box center [357, 107] width 648 height 13
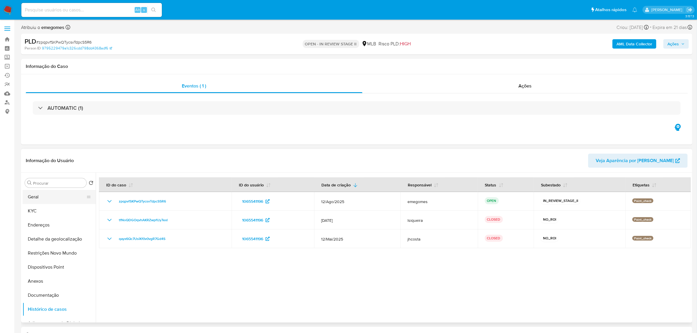
click at [43, 200] on button "Geral" at bounding box center [57, 197] width 69 height 14
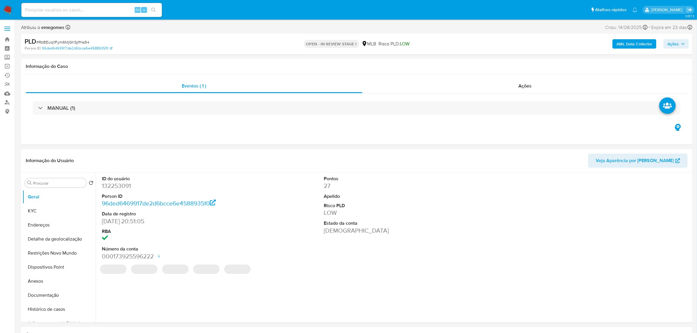
select select "10"
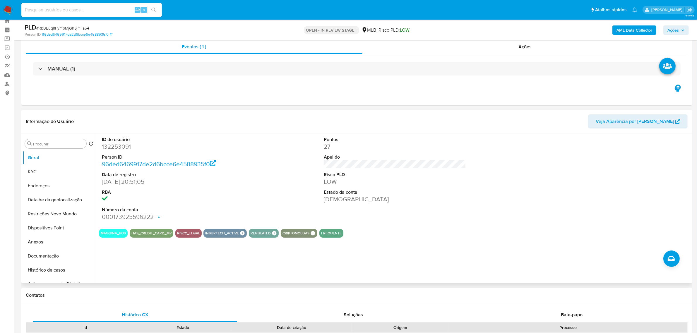
scroll to position [37, 0]
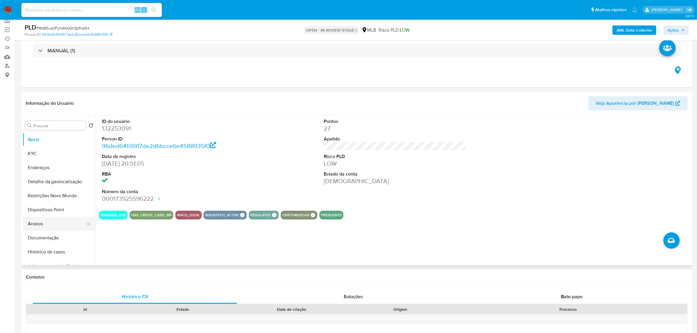
click at [40, 225] on button "Anexos" at bounding box center [57, 224] width 69 height 14
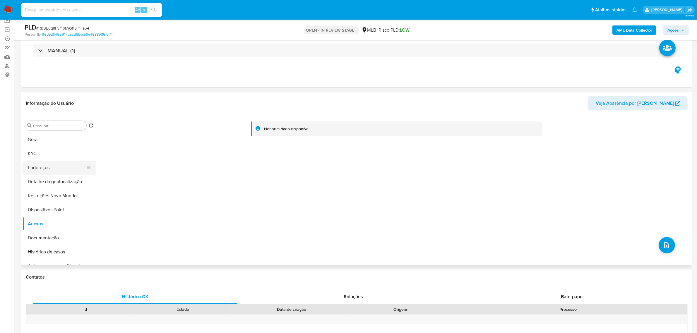
click at [52, 165] on button "Endereços" at bounding box center [57, 168] width 69 height 14
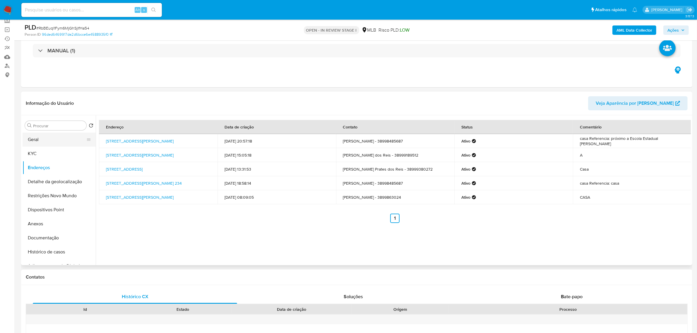
click at [43, 139] on button "Geral" at bounding box center [57, 140] width 69 height 14
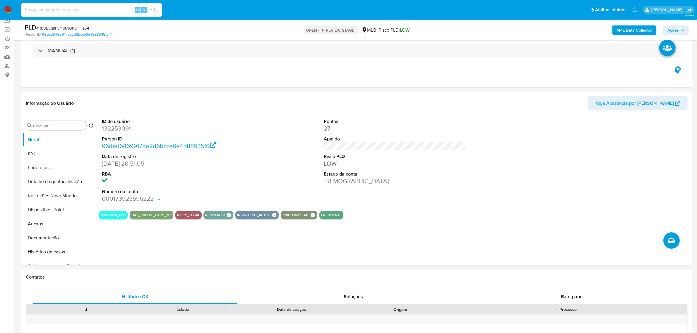
click at [47, 253] on button "Histórico de casos" at bounding box center [57, 252] width 69 height 14
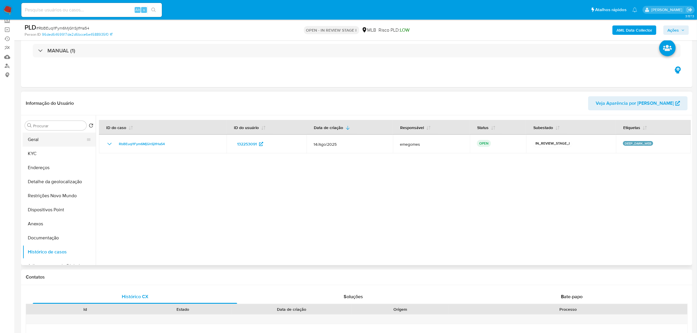
click at [44, 141] on button "Geral" at bounding box center [57, 140] width 69 height 14
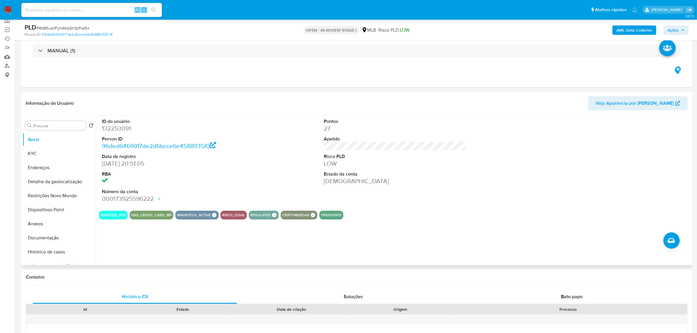
click at [179, 169] on dl "ID do usuário 132253091 Person ID 96ded6469917de2d6bcce6e4588935f0 Data de regi…" at bounding box center [173, 160] width 142 height 85
click at [49, 157] on button "KYC" at bounding box center [57, 154] width 69 height 14
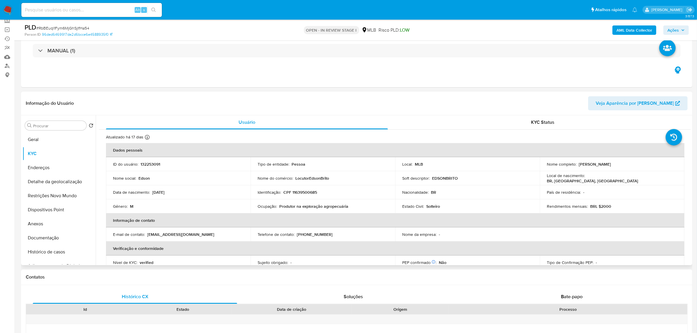
click at [248, 96] on header "Informação do Usuário Veja Aparência por Pessoa" at bounding box center [357, 103] width 662 height 14
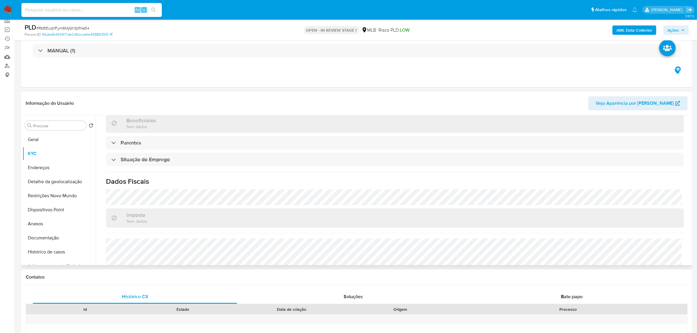
scroll to position [244, 0]
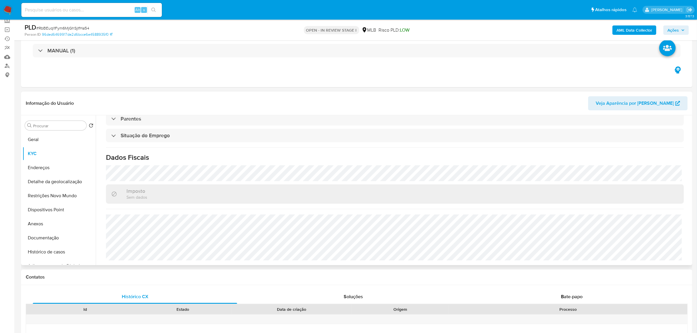
click at [208, 165] on div "Atualizado há 17 dias Criado: 14/03/2020 16:35:00 Atualizado: 19/08/2025 02:17:…" at bounding box center [395, 76] width 592 height 380
click at [47, 167] on button "Endereços" at bounding box center [57, 168] width 69 height 14
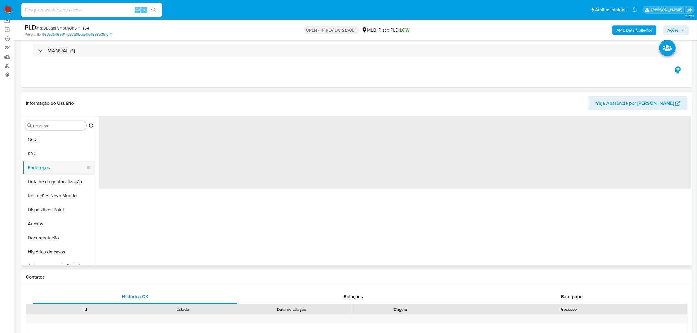
scroll to position [0, 0]
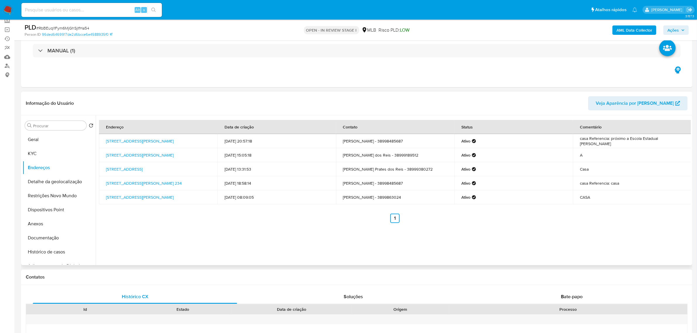
click at [211, 94] on div "Informação do Usuário Veja Aparência por Pessoa" at bounding box center [357, 104] width 672 height 24
click at [65, 182] on button "Detalhe da geolocalização" at bounding box center [57, 182] width 69 height 14
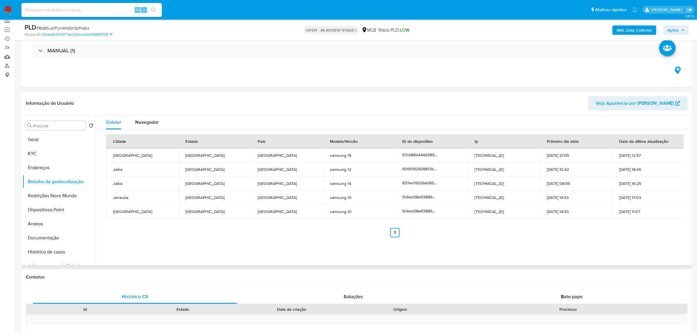
click at [189, 97] on header "Informação do Usuário Veja Aparência por Pessoa" at bounding box center [357, 103] width 662 height 14
click at [53, 203] on button "Dispositivos Point" at bounding box center [57, 210] width 69 height 14
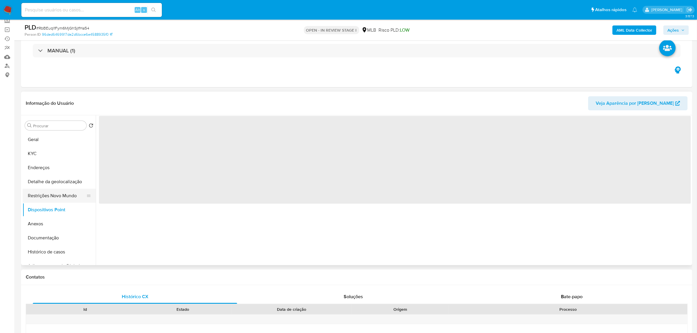
click at [54, 195] on button "Restrições Novo Mundo" at bounding box center [57, 196] width 69 height 14
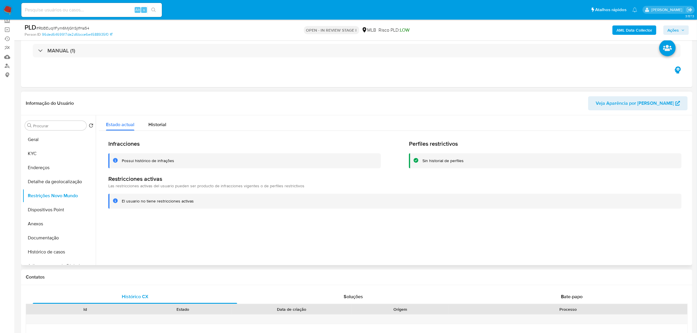
click at [168, 95] on div "Informação do Usuário Veja Aparência por Pessoa" at bounding box center [357, 104] width 672 height 24
click at [50, 213] on button "Dispositivos Point" at bounding box center [57, 210] width 69 height 14
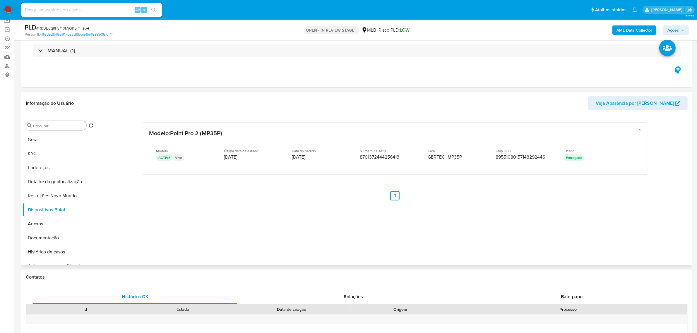
click at [226, 100] on header "Informação do Usuário Veja Aparência por Pessoa" at bounding box center [357, 103] width 662 height 14
click at [46, 150] on button "KYC" at bounding box center [57, 154] width 69 height 14
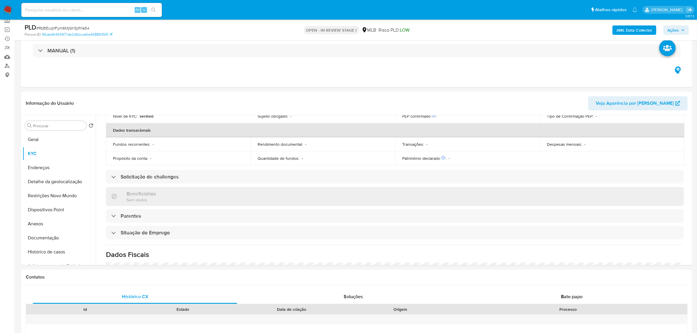
scroll to position [242, 0]
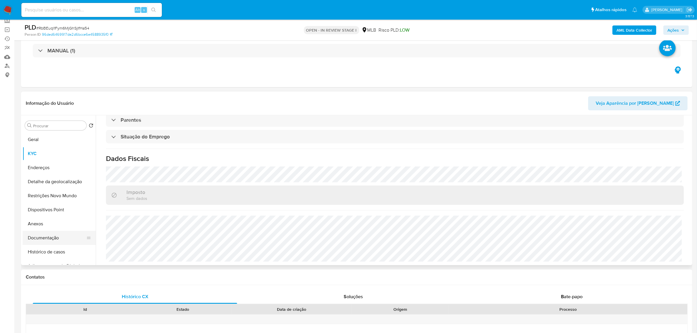
click at [45, 235] on button "Documentação" at bounding box center [57, 238] width 69 height 14
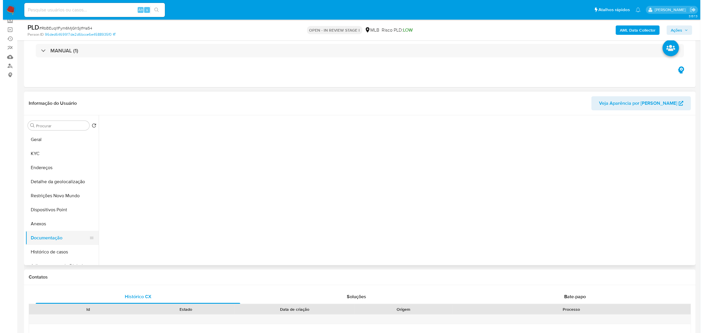
scroll to position [0, 0]
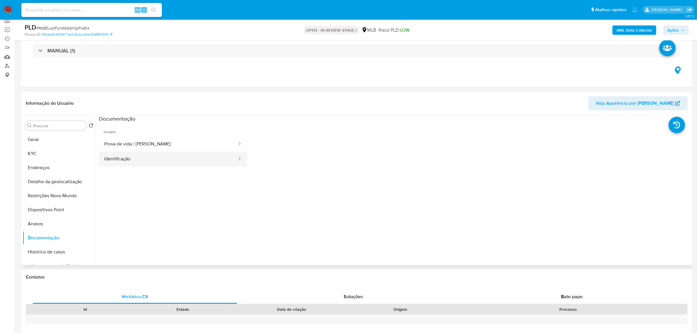
click at [147, 158] on button "Identificação" at bounding box center [168, 159] width 139 height 15
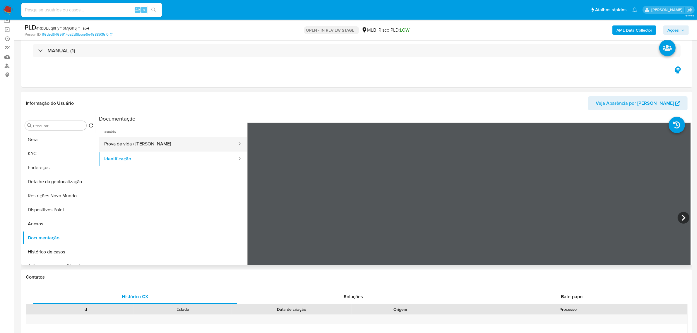
click at [135, 144] on button "Prova de vida / Selfie" at bounding box center [168, 144] width 139 height 15
click at [45, 154] on button "KYC" at bounding box center [57, 154] width 69 height 14
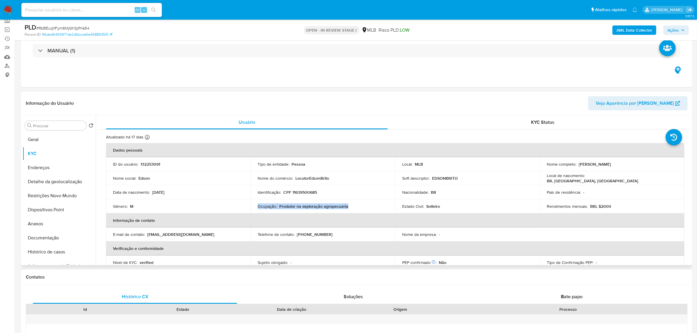
drag, startPoint x: 347, startPoint y: 204, endPoint x: 258, endPoint y: 205, distance: 89.3
click at [258, 205] on div "Ocupação : Produtor na exploração agropecuária" at bounding box center [323, 206] width 131 height 5
copy div "Ocupação : Produtor na exploração agropecuária"
click at [370, 190] on div "Identificação : CPF 11639500685" at bounding box center [323, 192] width 131 height 5
click at [631, 28] on b "AML Data Collector" at bounding box center [635, 29] width 36 height 9
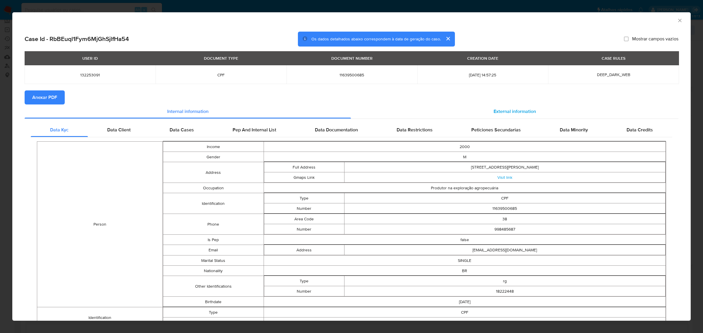
click at [513, 112] on span "External information" at bounding box center [514, 111] width 42 height 7
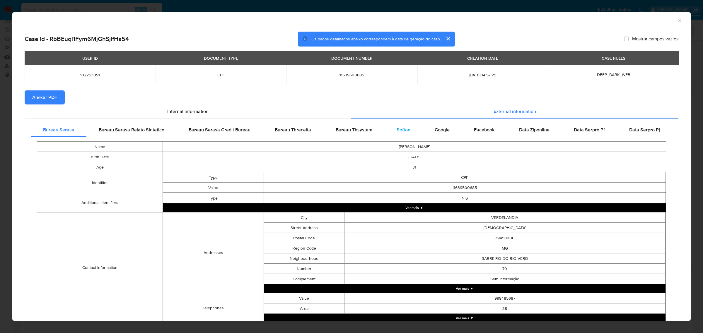
click at [400, 132] on span "Softon" at bounding box center [404, 130] width 14 height 7
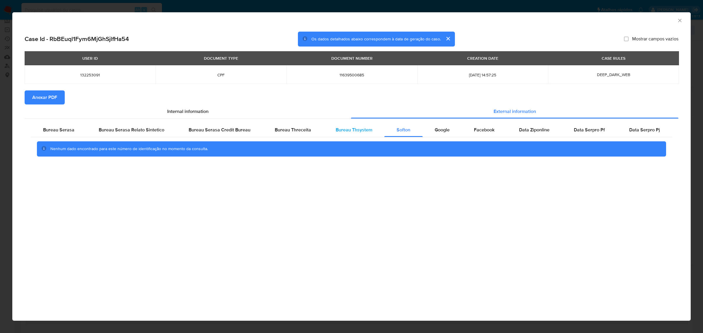
click at [347, 129] on span "Bureau Thsystem" at bounding box center [354, 130] width 37 height 7
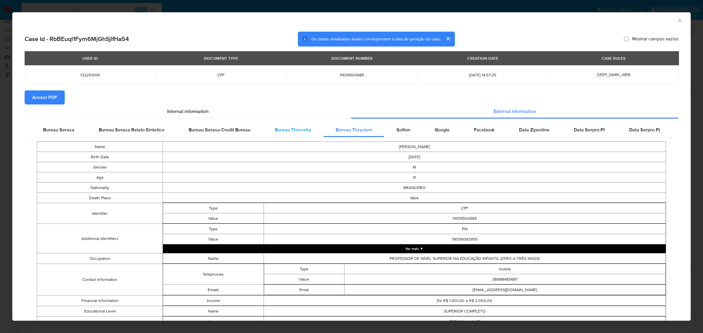
click at [283, 130] on span "Bureau Threceita" at bounding box center [293, 130] width 36 height 7
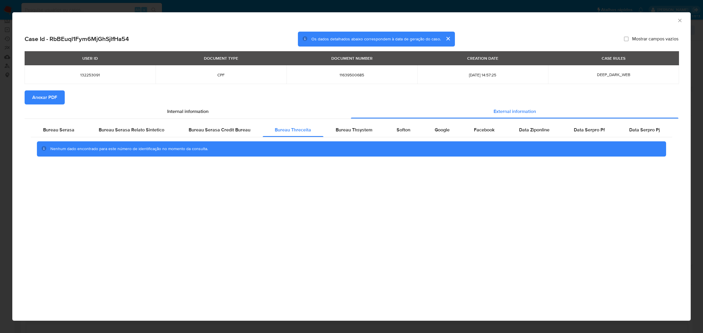
click at [58, 95] on button "Anexar PDF" at bounding box center [45, 97] width 40 height 14
click at [680, 21] on icon "Fechar a janela" at bounding box center [679, 20] width 3 height 3
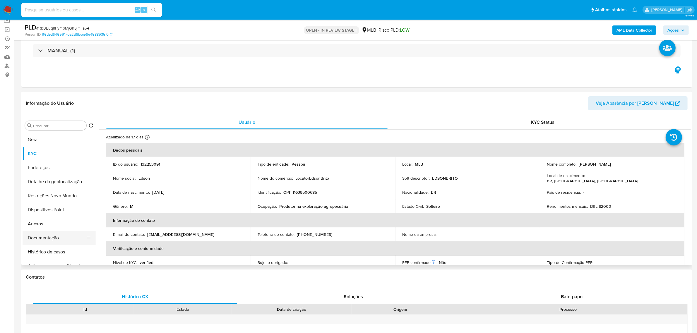
click at [42, 236] on button "Documentação" at bounding box center [57, 238] width 69 height 14
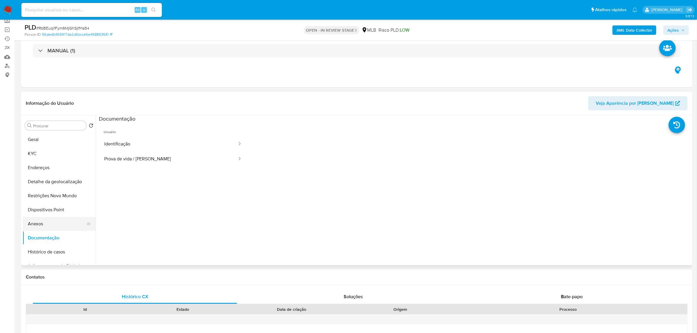
click at [30, 223] on button "Anexos" at bounding box center [57, 224] width 69 height 14
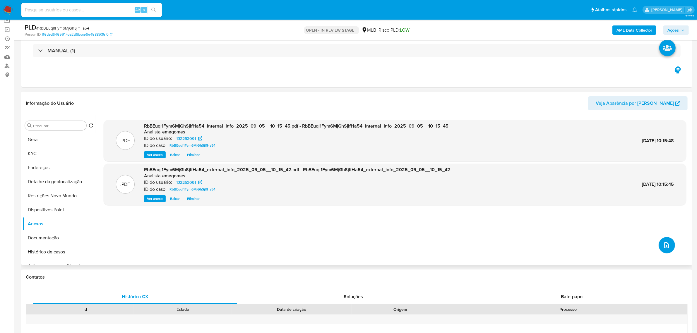
click at [670, 245] on button "upload-file" at bounding box center [667, 245] width 16 height 16
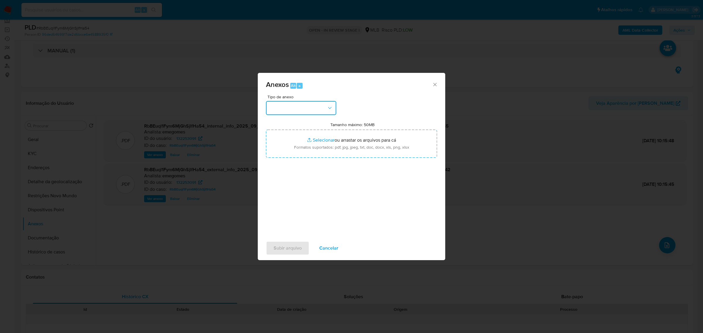
click at [333, 109] on button "button" at bounding box center [301, 108] width 70 height 14
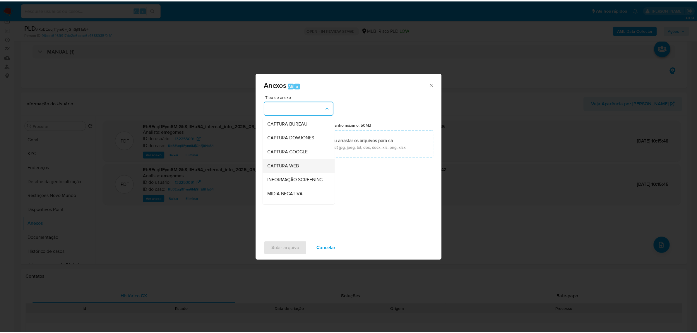
scroll to position [90, 0]
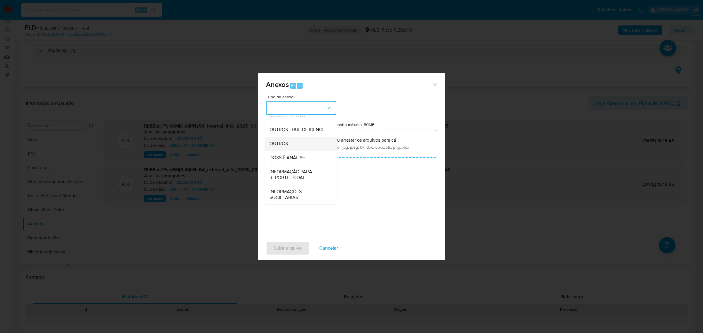
click at [289, 145] on div "OUTROS" at bounding box center [299, 143] width 60 height 14
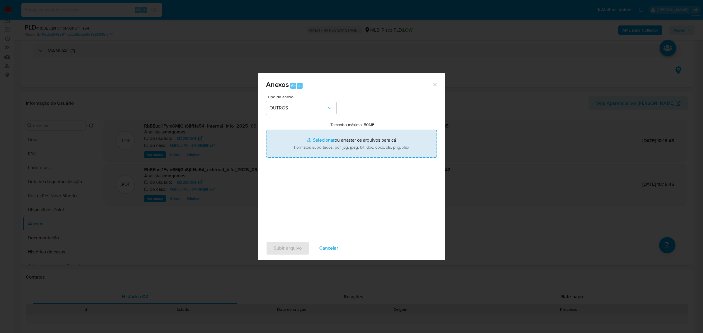
click at [315, 142] on input "Tamanho máximo: 50MB Selecionar arquivos" at bounding box center [351, 144] width 171 height 28
type input "C:\fakepath\mov - Edson de Oliveira Brito - Data TX.pdf"
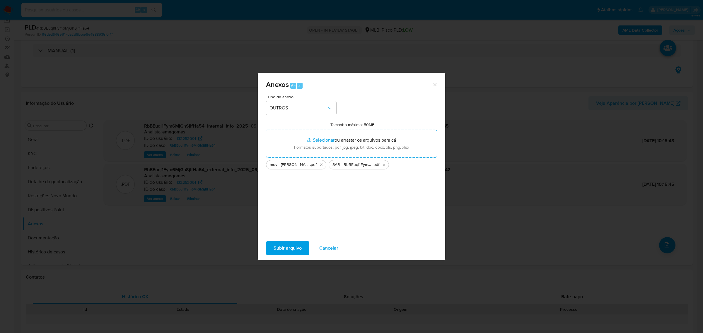
click at [298, 251] on span "Subir arquivo" at bounding box center [288, 248] width 28 height 13
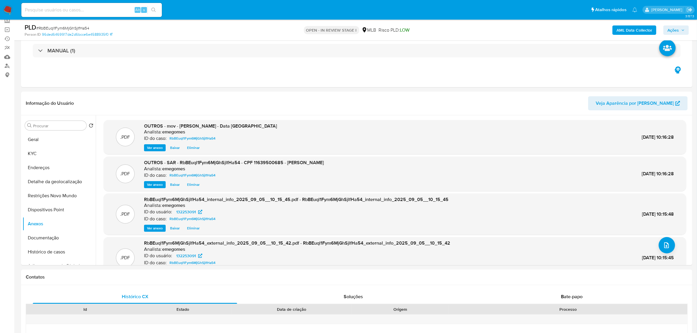
click at [681, 29] on icon "button" at bounding box center [683, 30] width 4 height 4
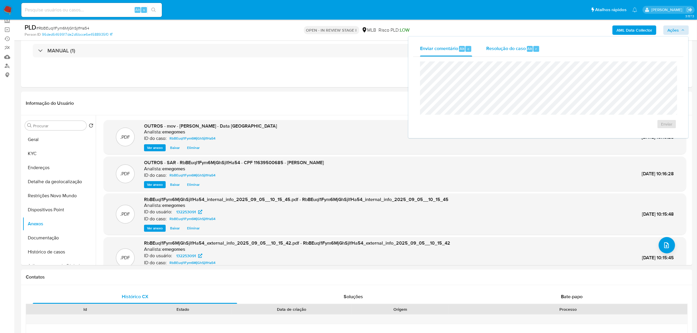
click at [515, 49] on span "Resolução do caso" at bounding box center [506, 48] width 40 height 7
click at [654, 136] on span "ROI Proposal" at bounding box center [653, 133] width 30 height 8
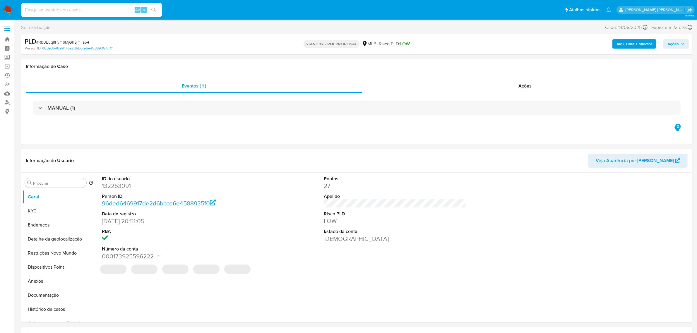
select select "10"
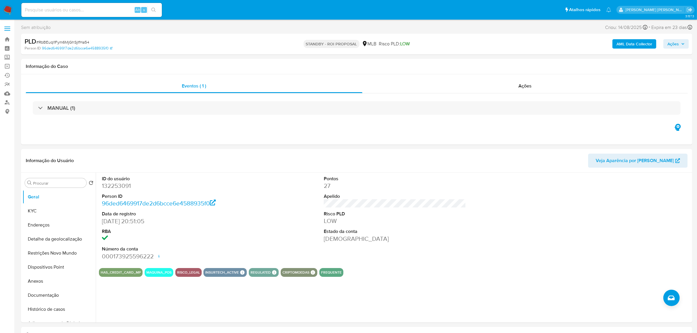
click at [9, 28] on span at bounding box center [7, 28] width 6 height 1
click at [0, 0] on input "checkbox" at bounding box center [0, 0] width 0 height 0
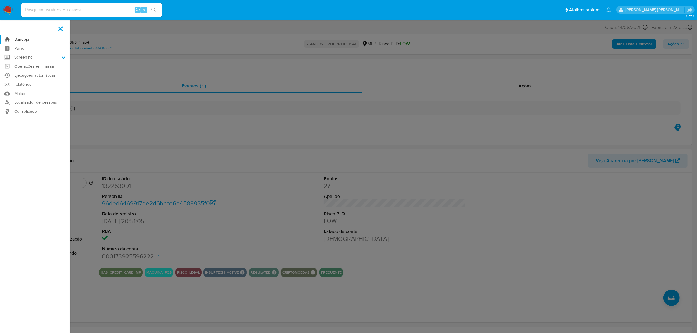
click at [19, 42] on link "Bandeja" at bounding box center [35, 39] width 70 height 9
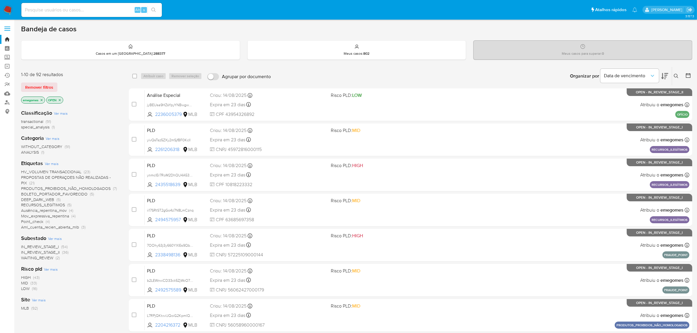
click at [109, 266] on div "Risco pld Ver mais HIGH (43) MID (33) LOW (16)" at bounding box center [70, 279] width 98 height 26
